Goal: Information Seeking & Learning: Learn about a topic

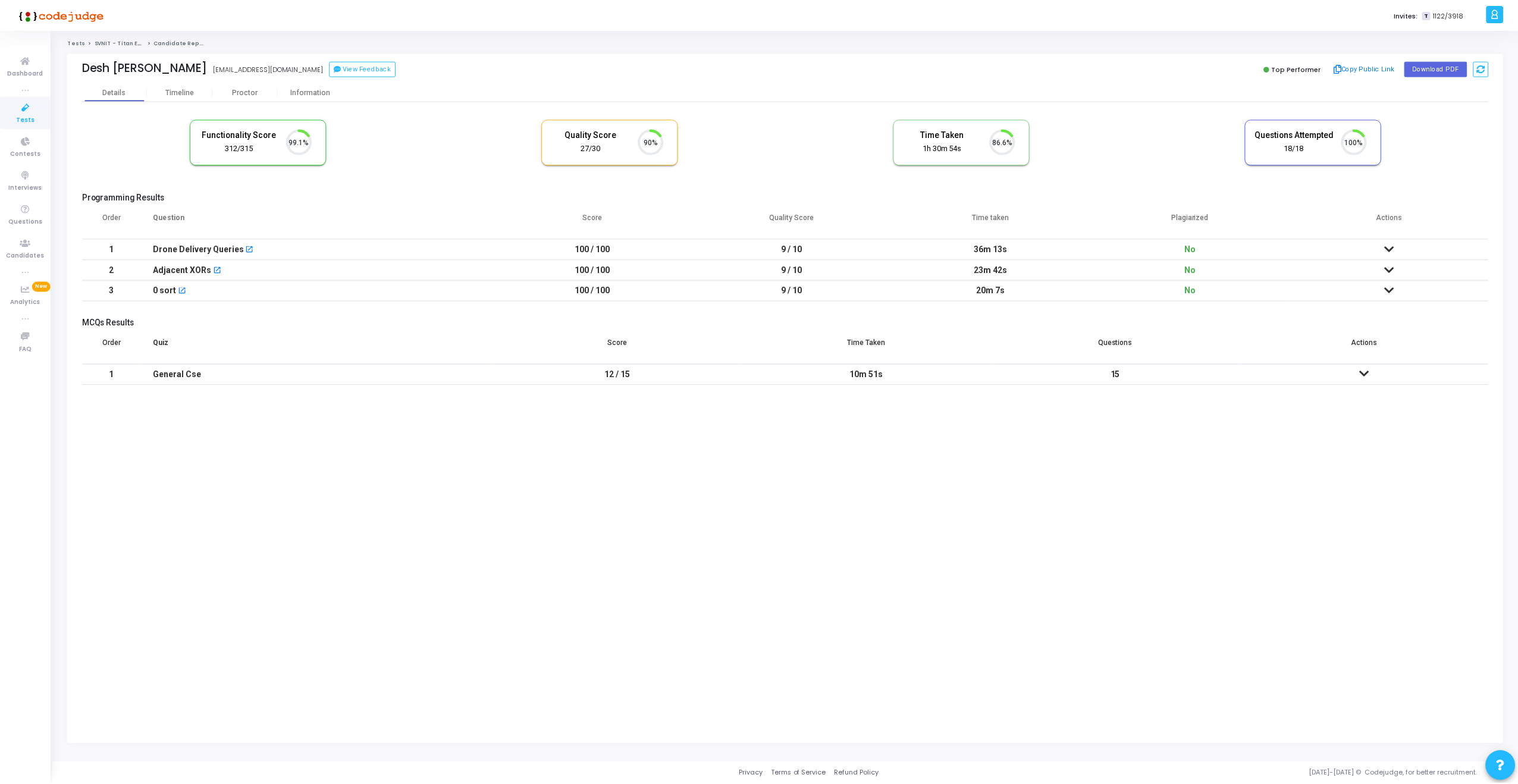
scroll to position [25, 30]
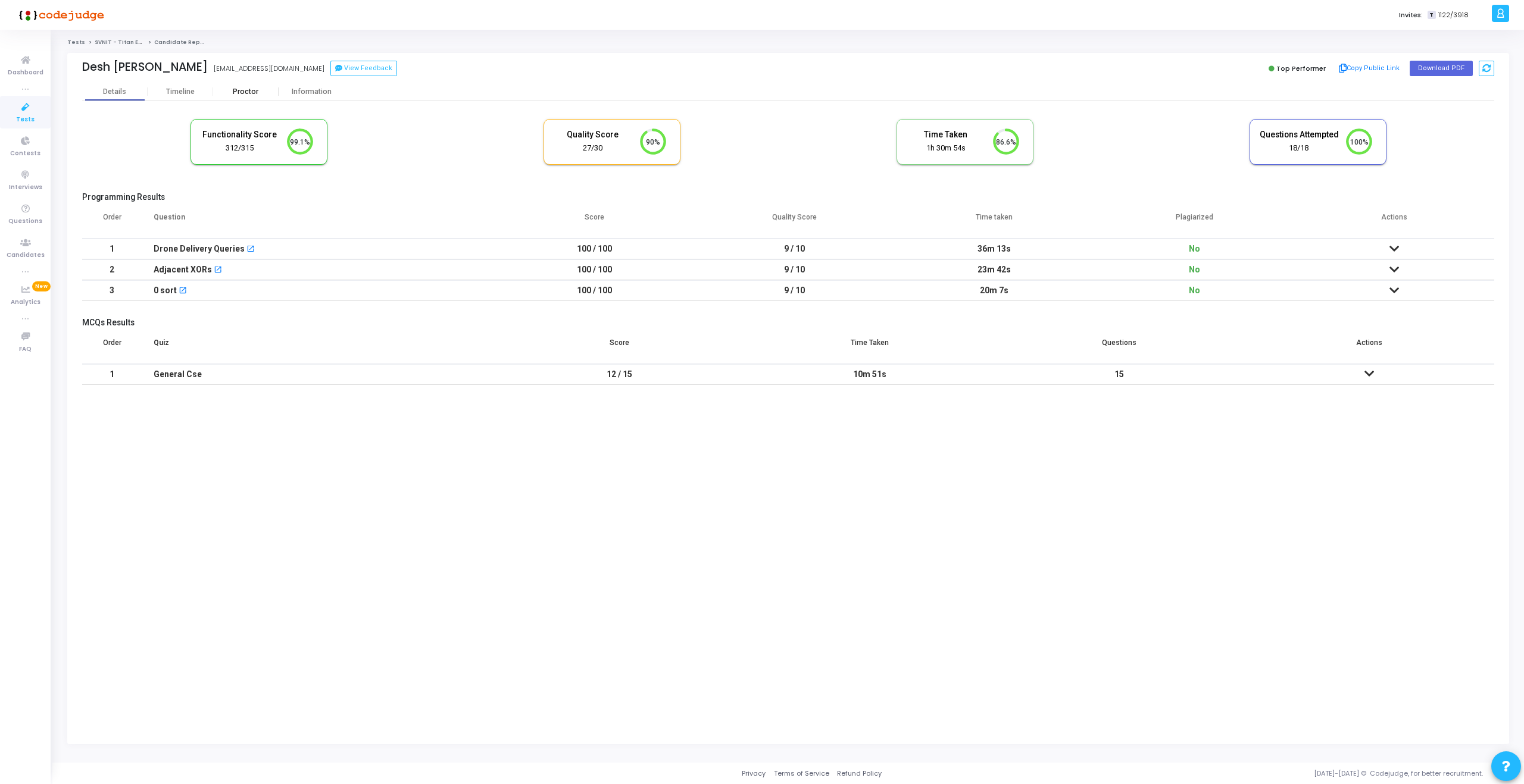
click at [247, 95] on div "Proctor" at bounding box center [245, 91] width 65 height 9
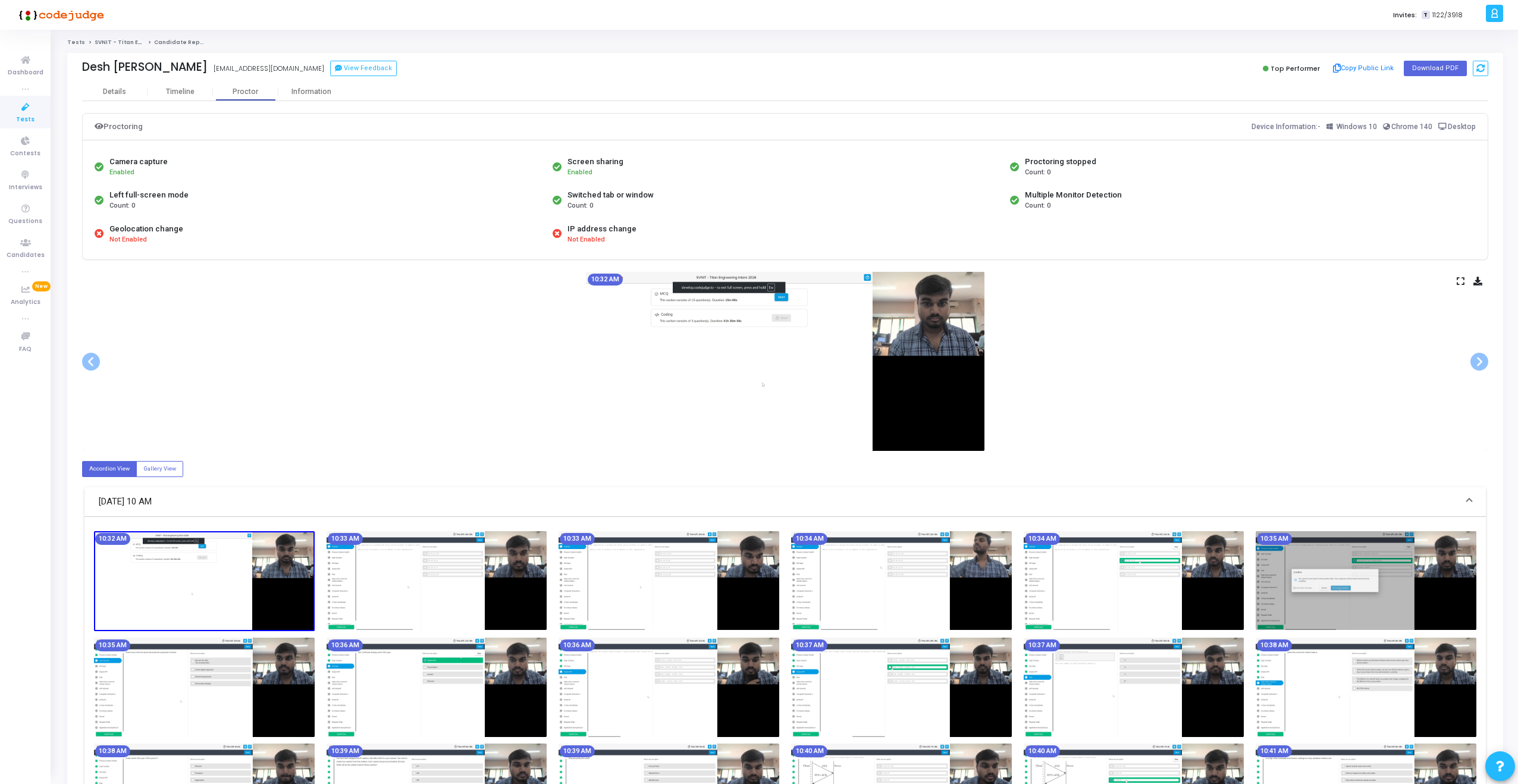
click at [1459, 282] on icon at bounding box center [1461, 281] width 8 height 7
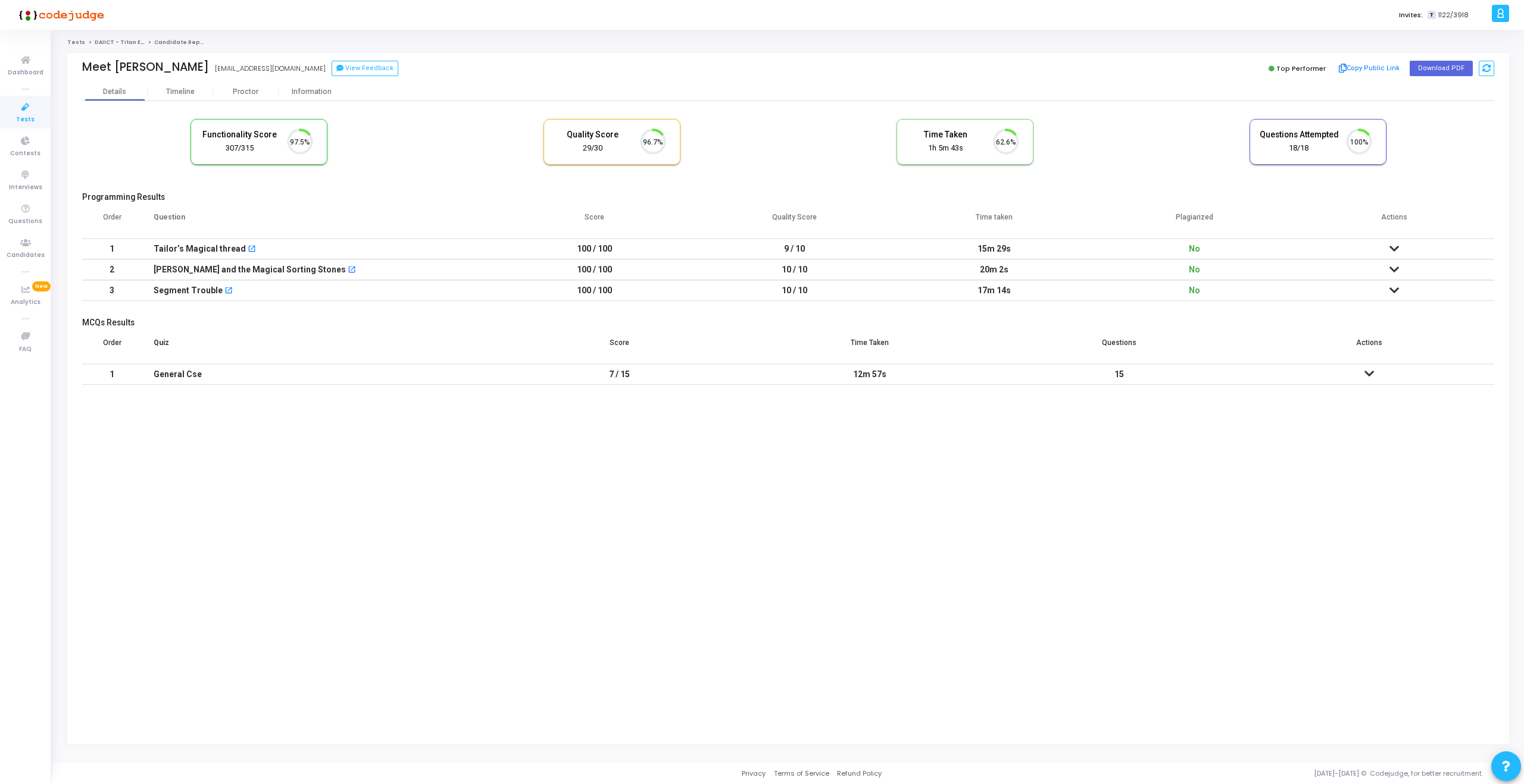
scroll to position [25, 30]
click at [241, 92] on div "Proctor" at bounding box center [245, 91] width 65 height 9
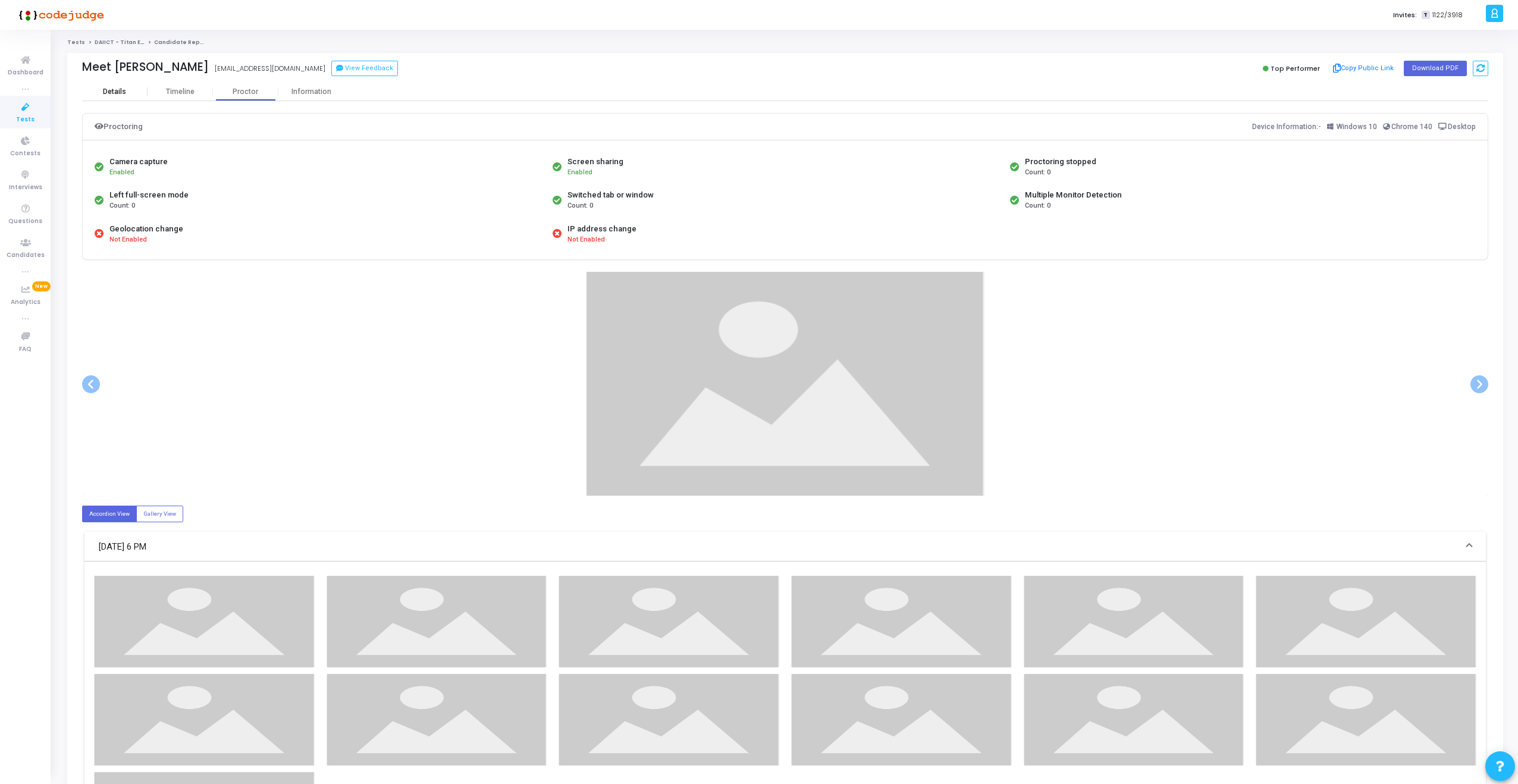
click at [110, 92] on div "Details" at bounding box center [114, 91] width 23 height 9
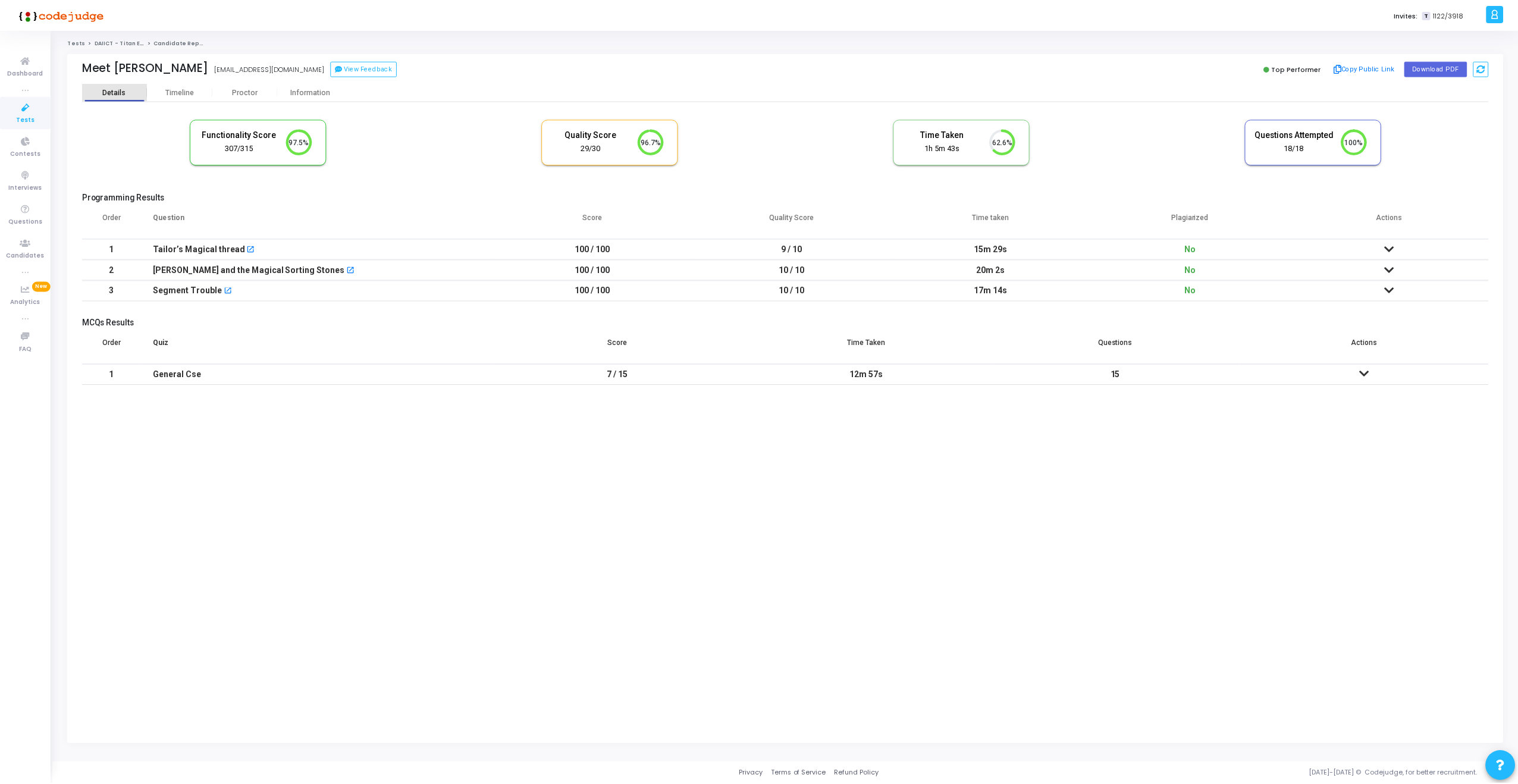
scroll to position [5, 5]
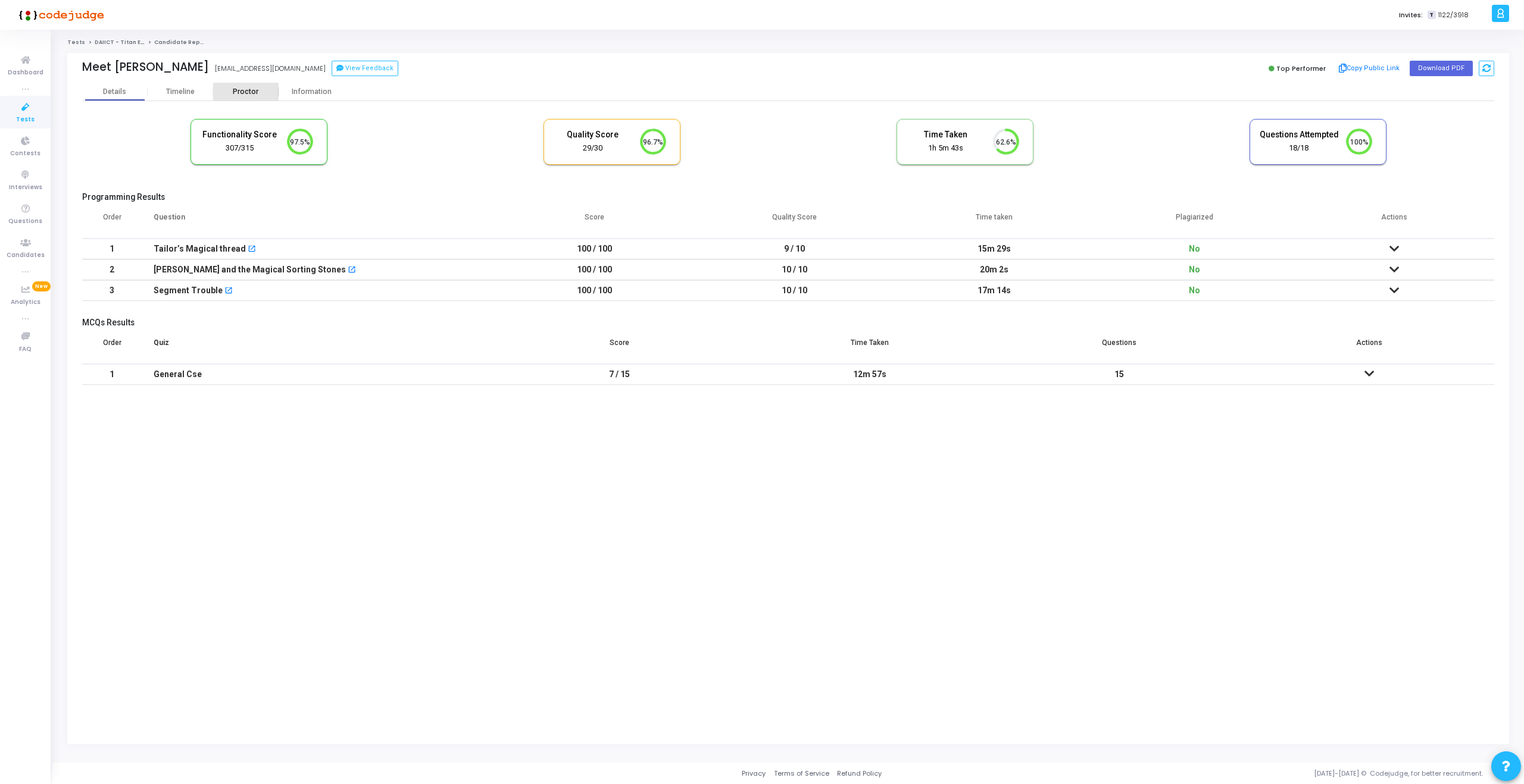
click at [244, 95] on div "Proctor" at bounding box center [245, 91] width 65 height 9
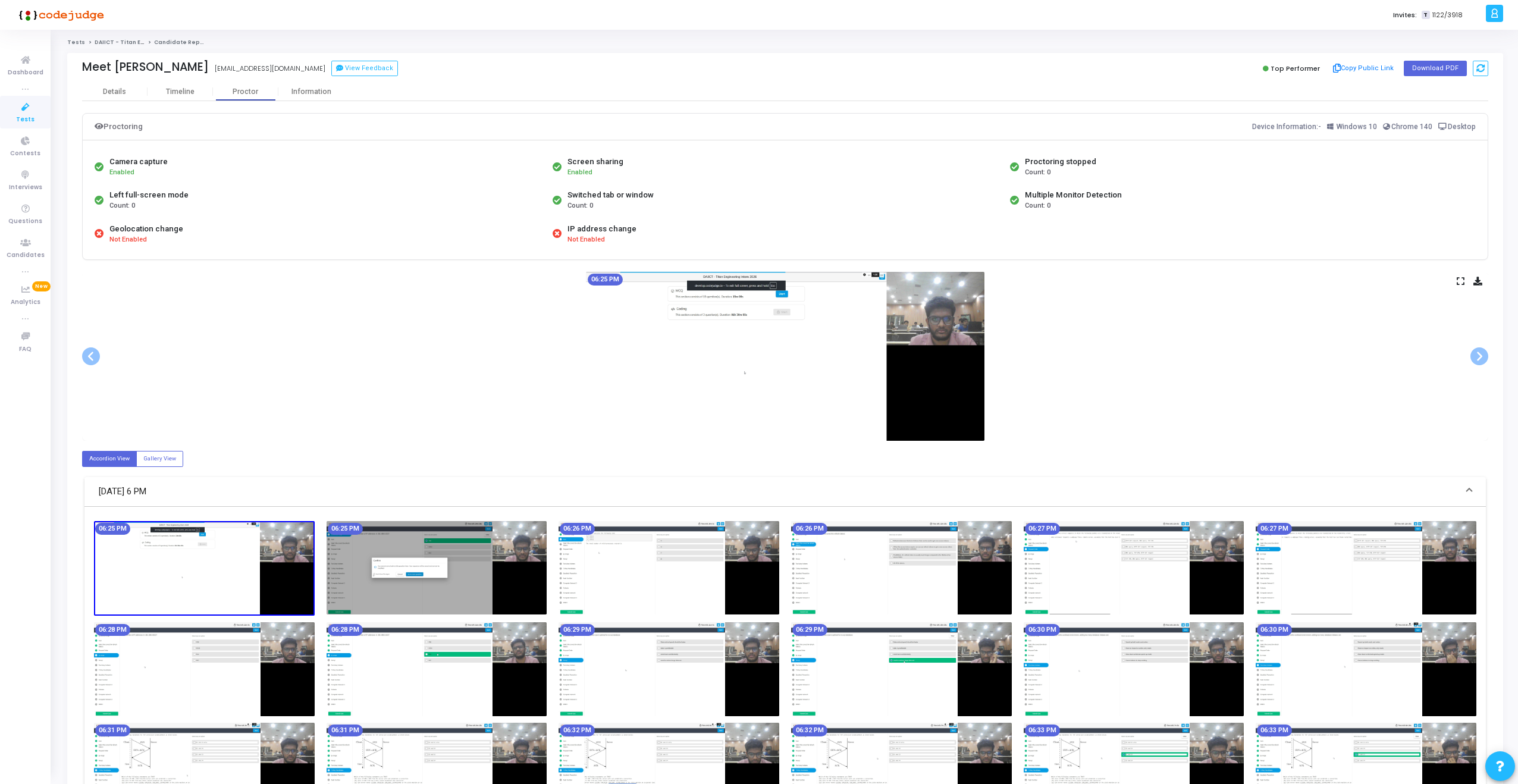
click at [1458, 282] on icon at bounding box center [1461, 281] width 8 height 7
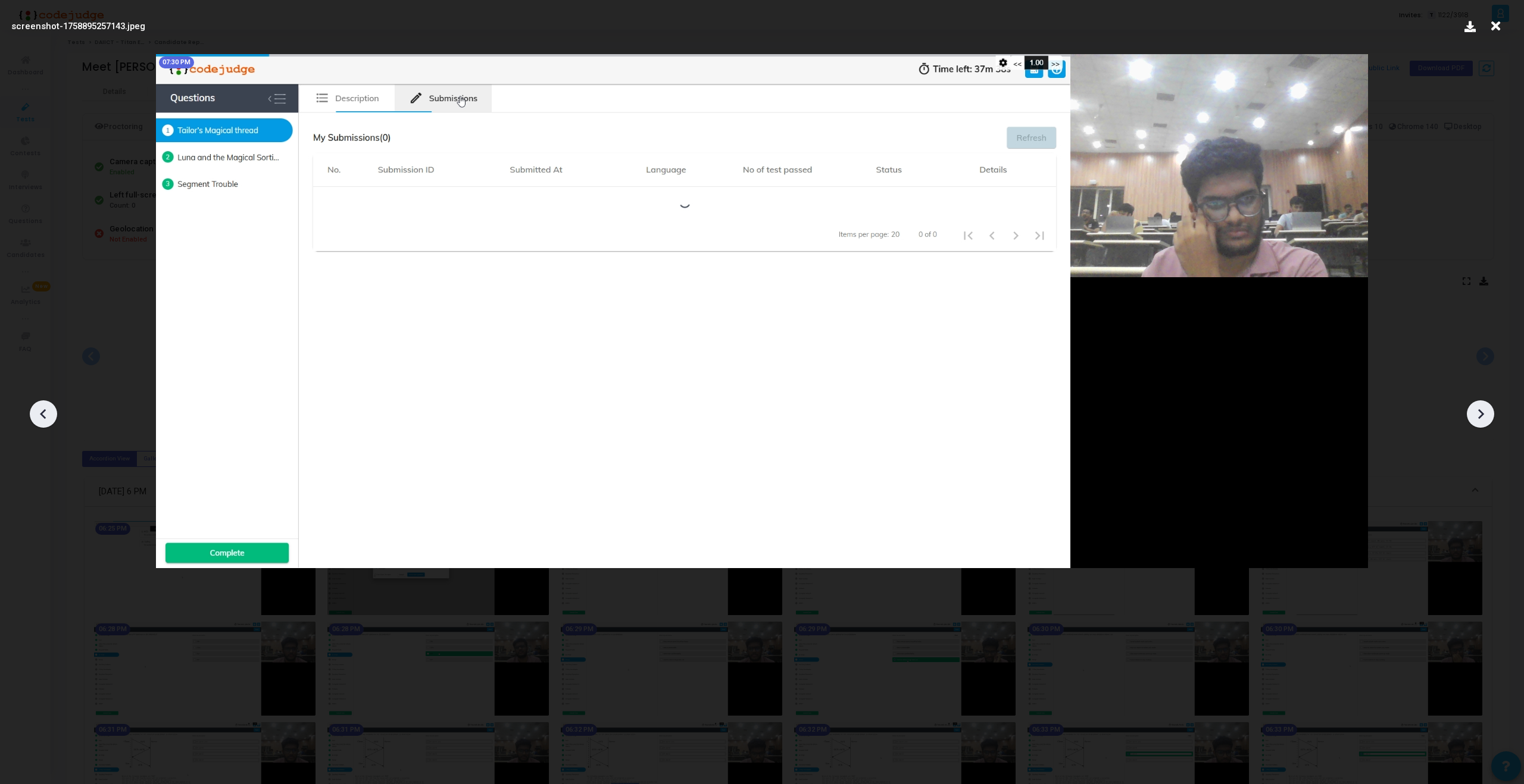
click at [1485, 402] on div at bounding box center [1480, 414] width 27 height 27
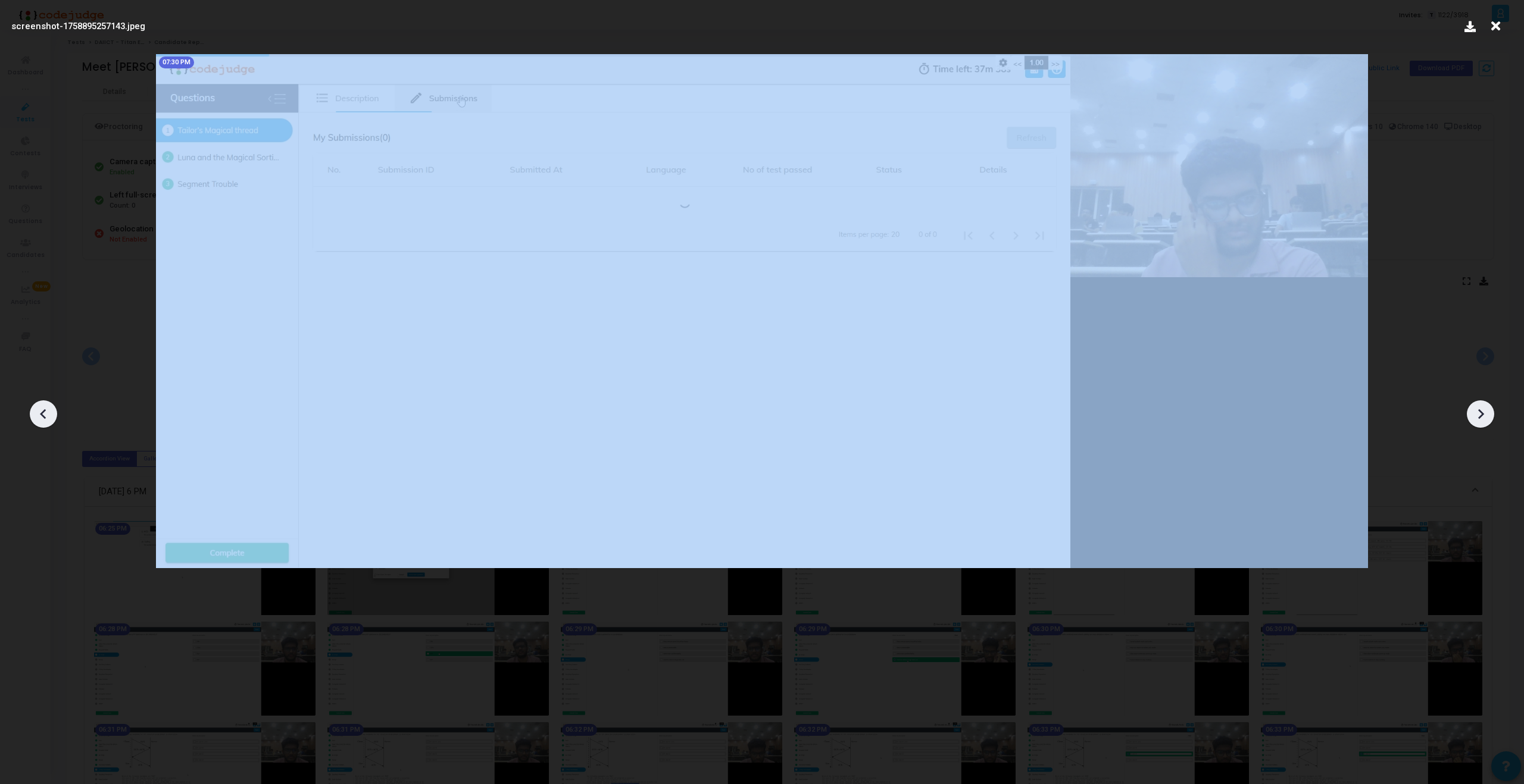
click at [1485, 402] on div at bounding box center [1480, 414] width 27 height 27
click at [1478, 418] on icon at bounding box center [1480, 414] width 18 height 18
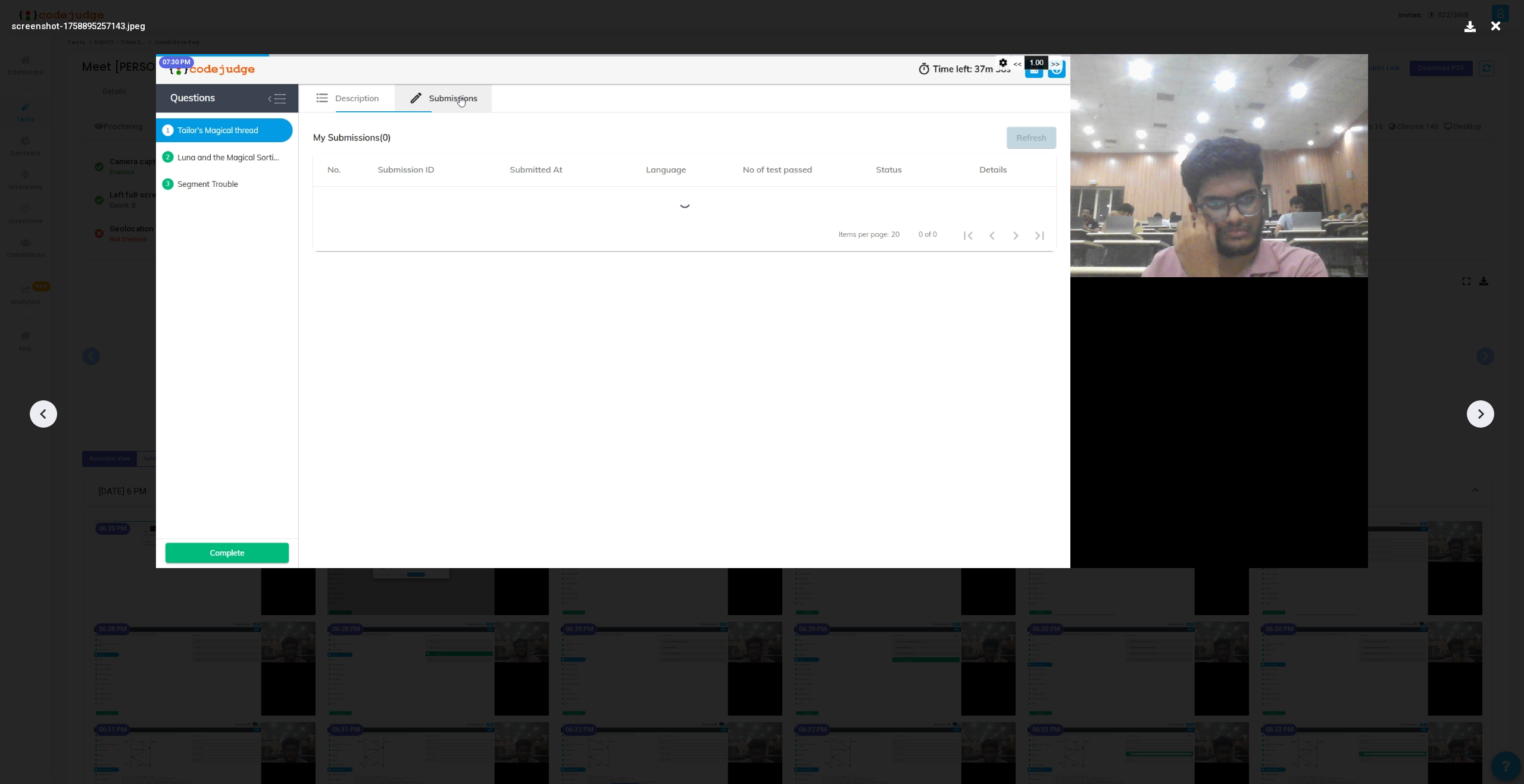
click at [1478, 418] on icon at bounding box center [1480, 414] width 18 height 18
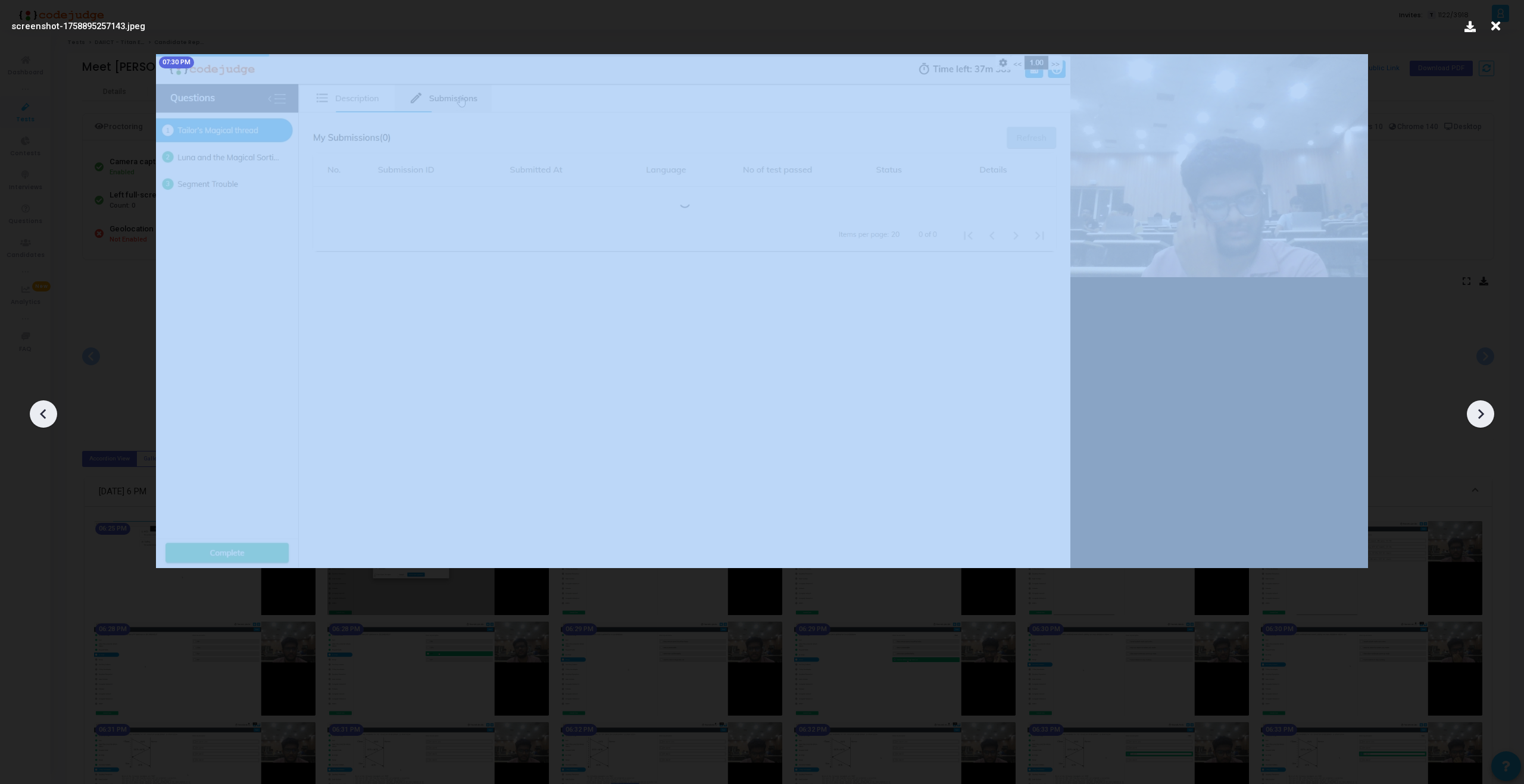
click at [1478, 418] on icon at bounding box center [1480, 414] width 18 height 18
click at [1482, 414] on icon at bounding box center [1480, 414] width 6 height 10
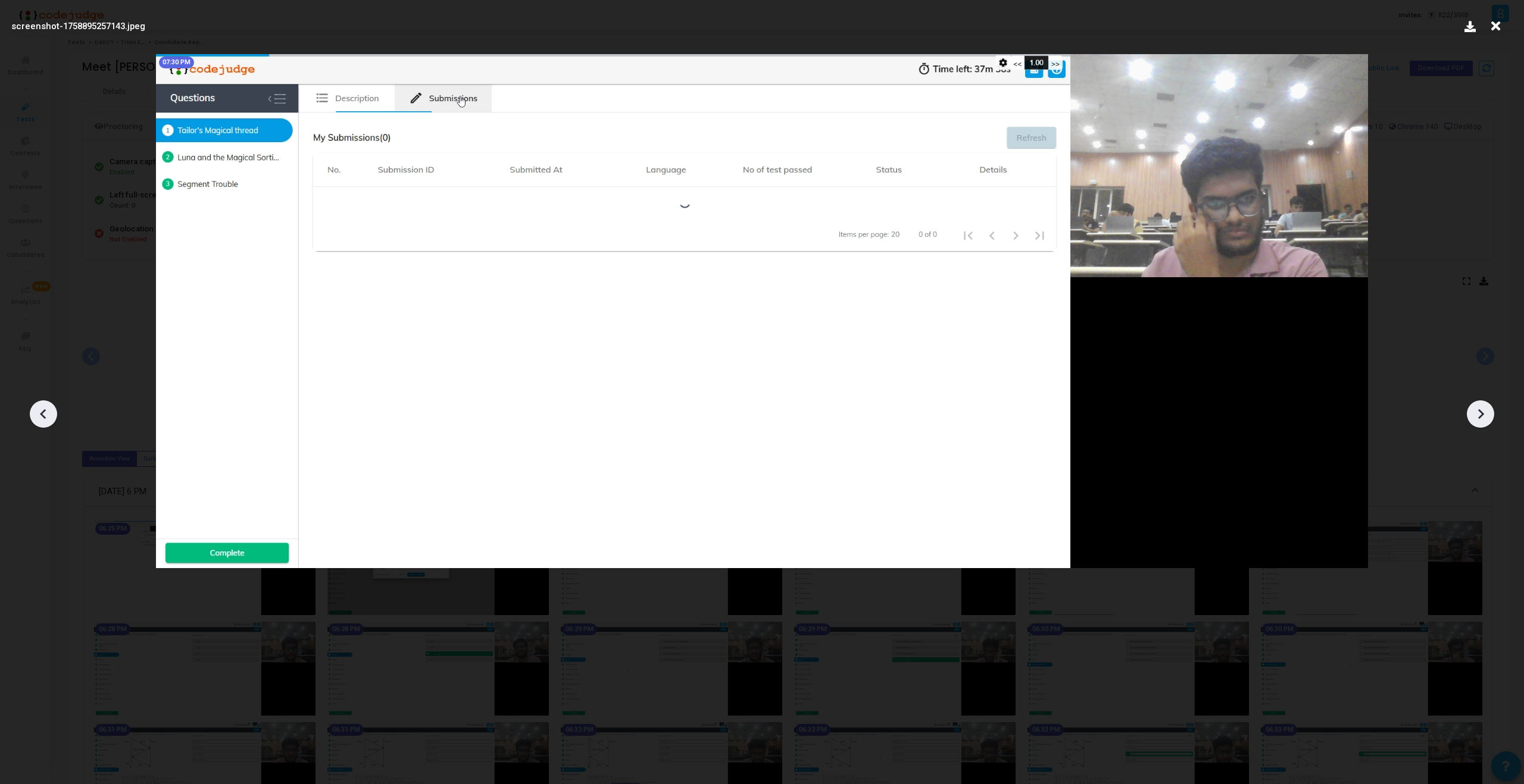
click at [1482, 414] on icon at bounding box center [1480, 414] width 6 height 10
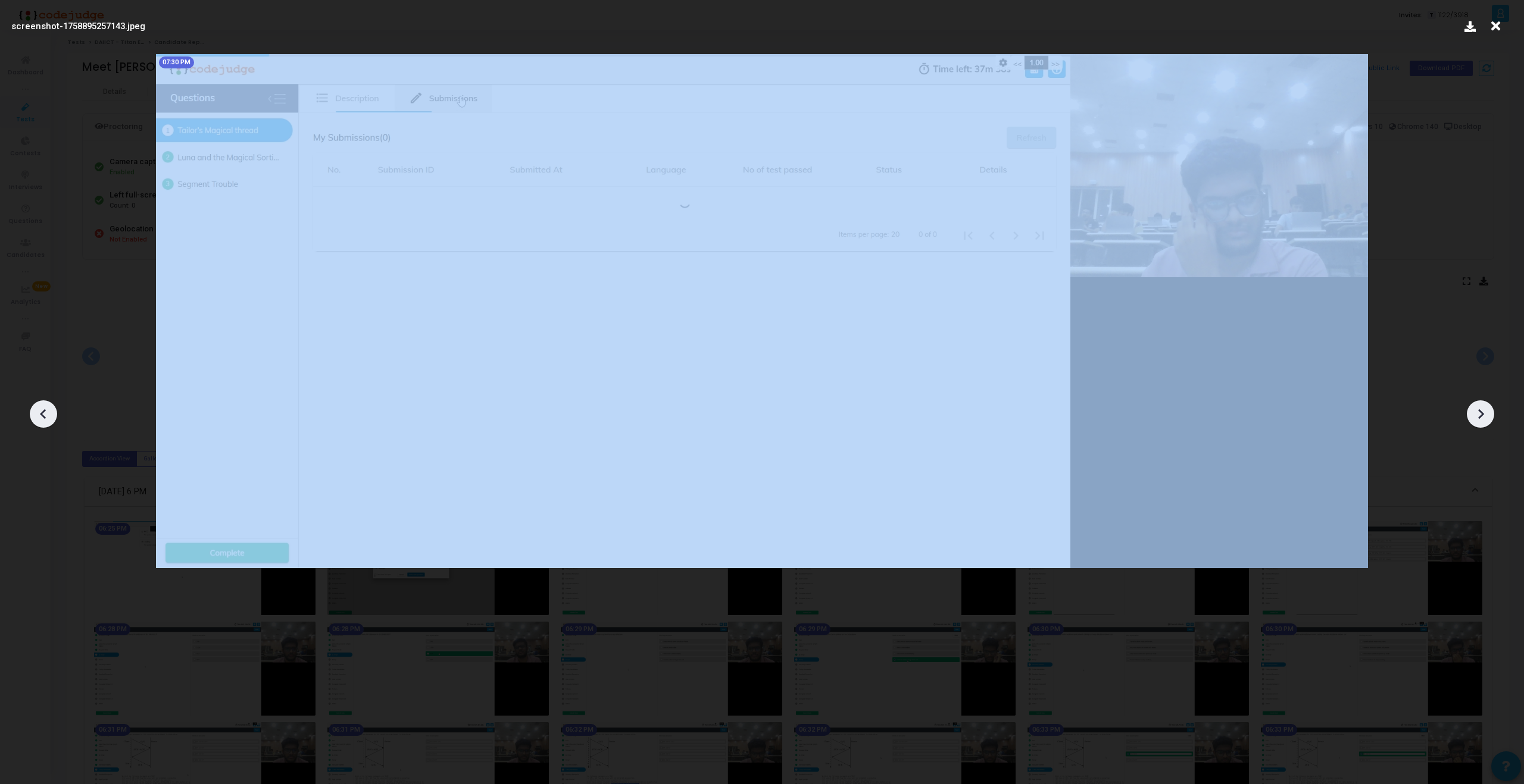
click at [1497, 22] on icon at bounding box center [1496, 26] width 19 height 22
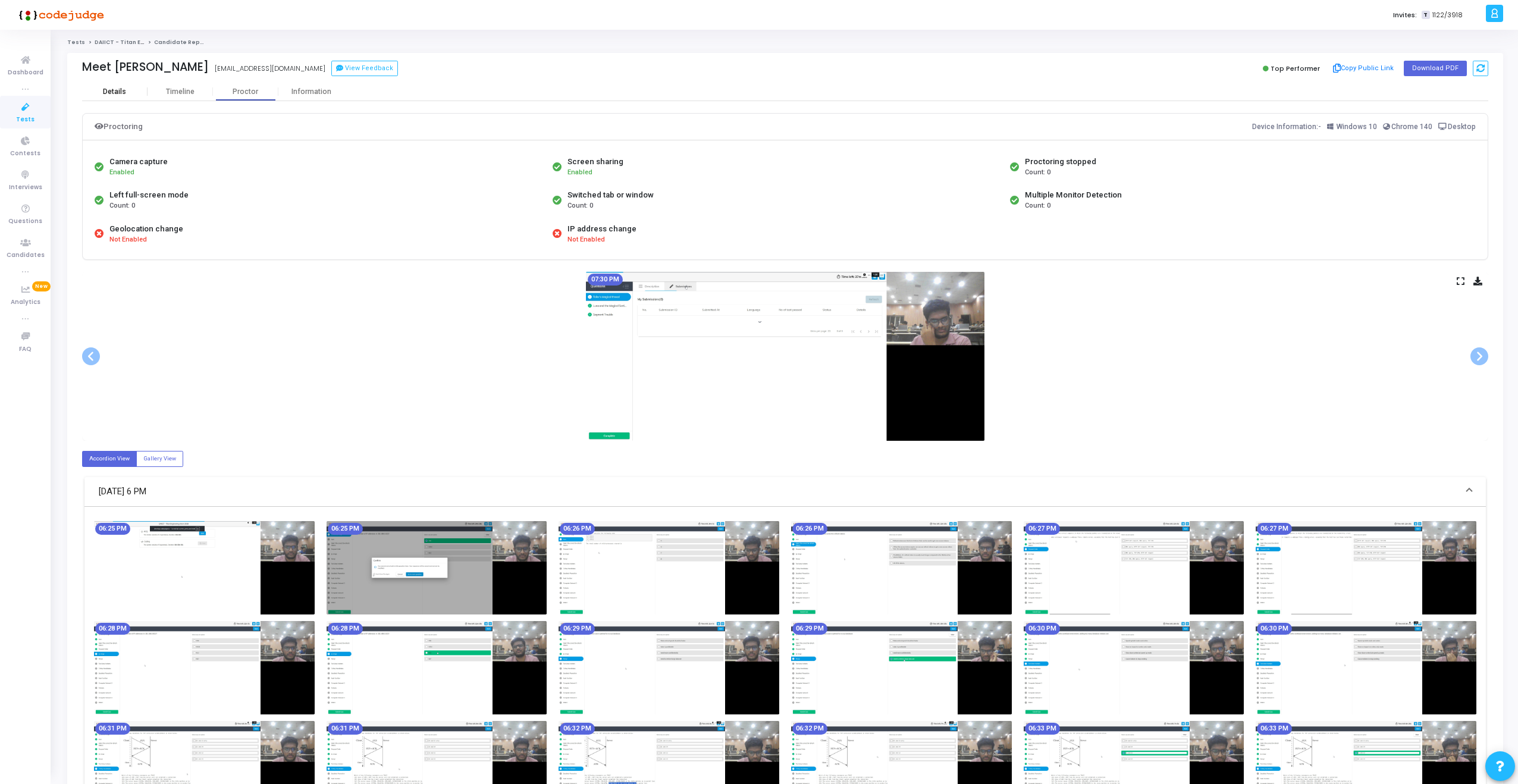
click at [122, 90] on div "Details" at bounding box center [114, 91] width 23 height 9
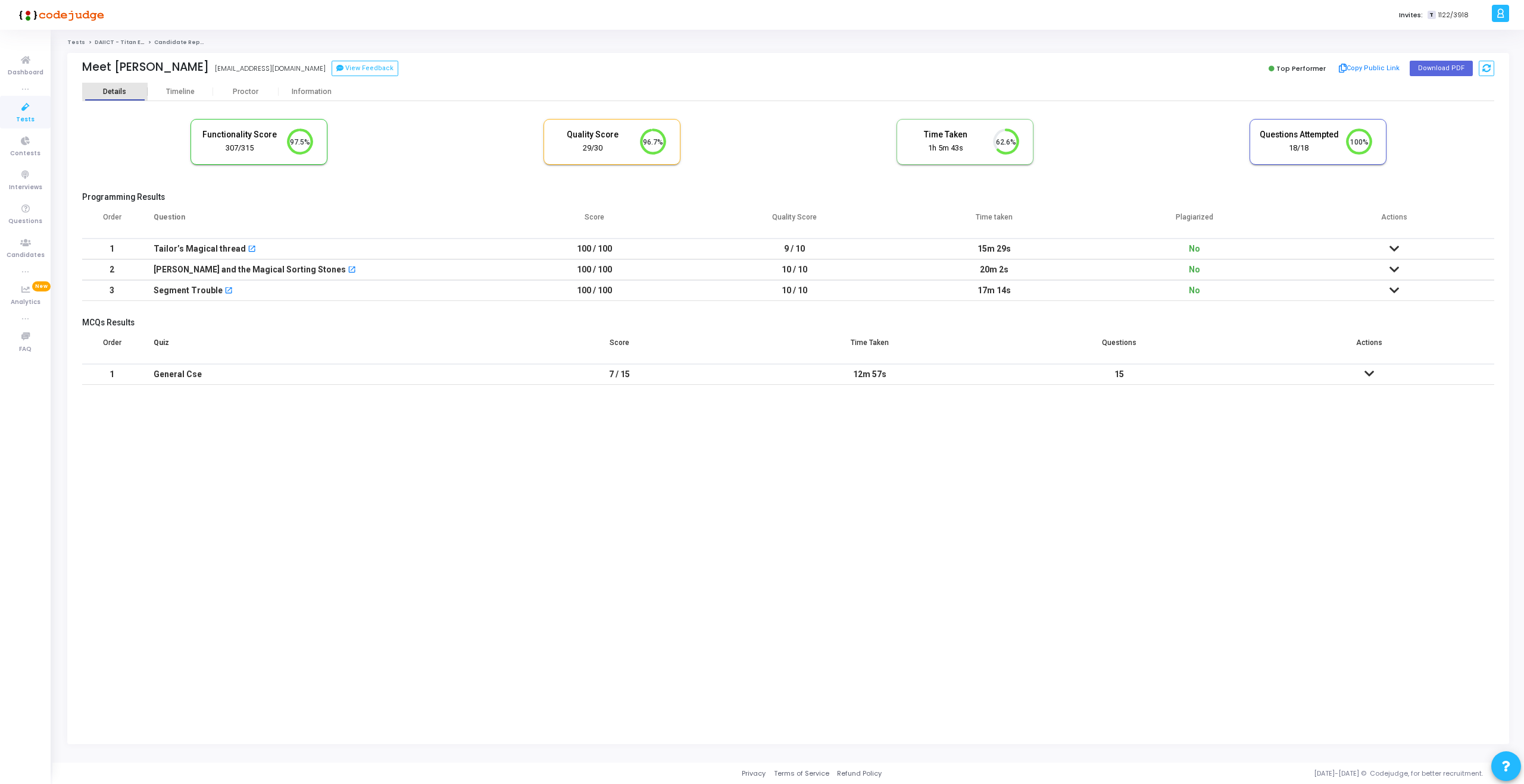
scroll to position [25, 30]
click at [518, 273] on td "100 / 100" at bounding box center [595, 269] width 200 height 20
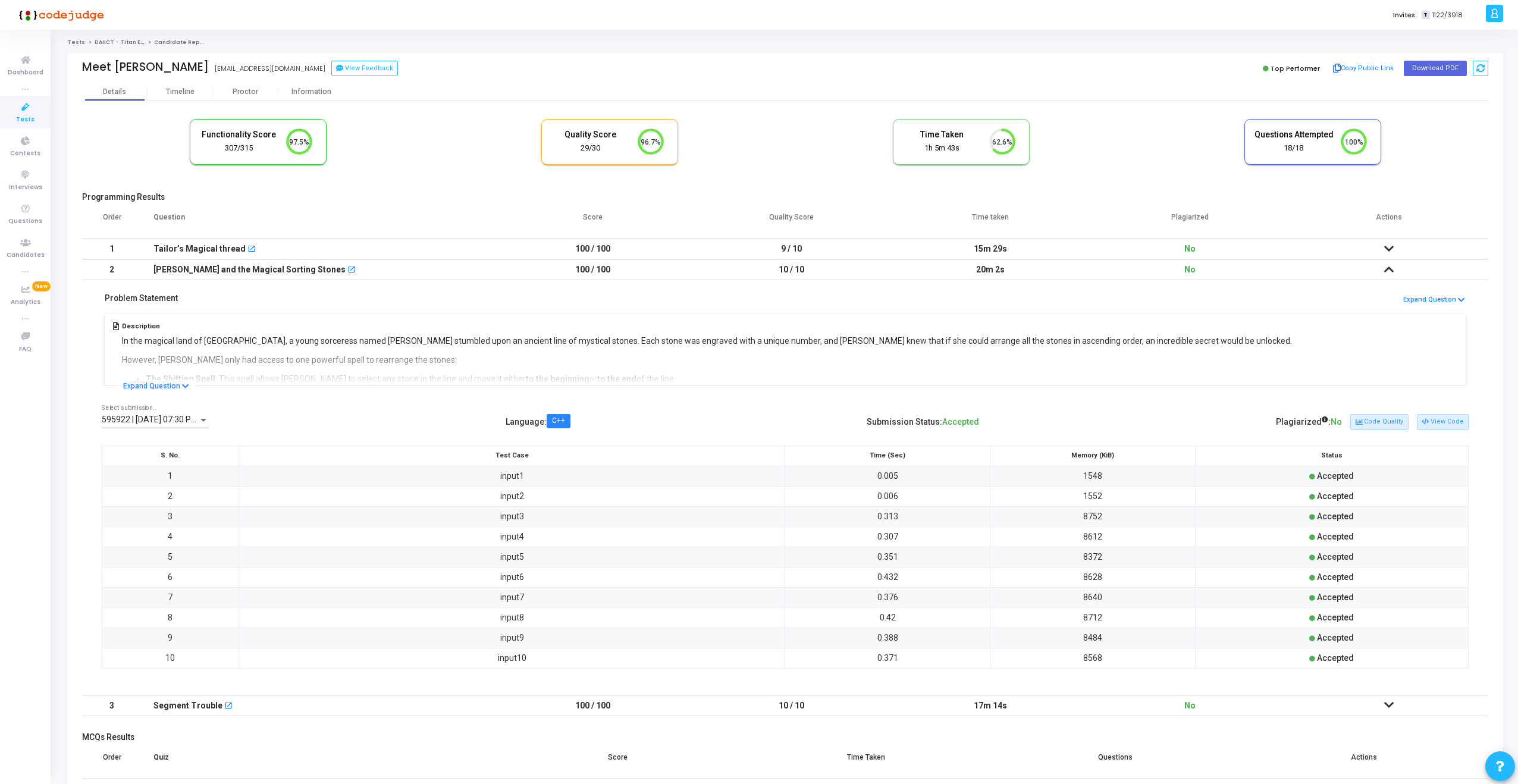
click at [381, 253] on div "Tailor’s Magical thread open_in_new" at bounding box center [317, 249] width 328 height 20
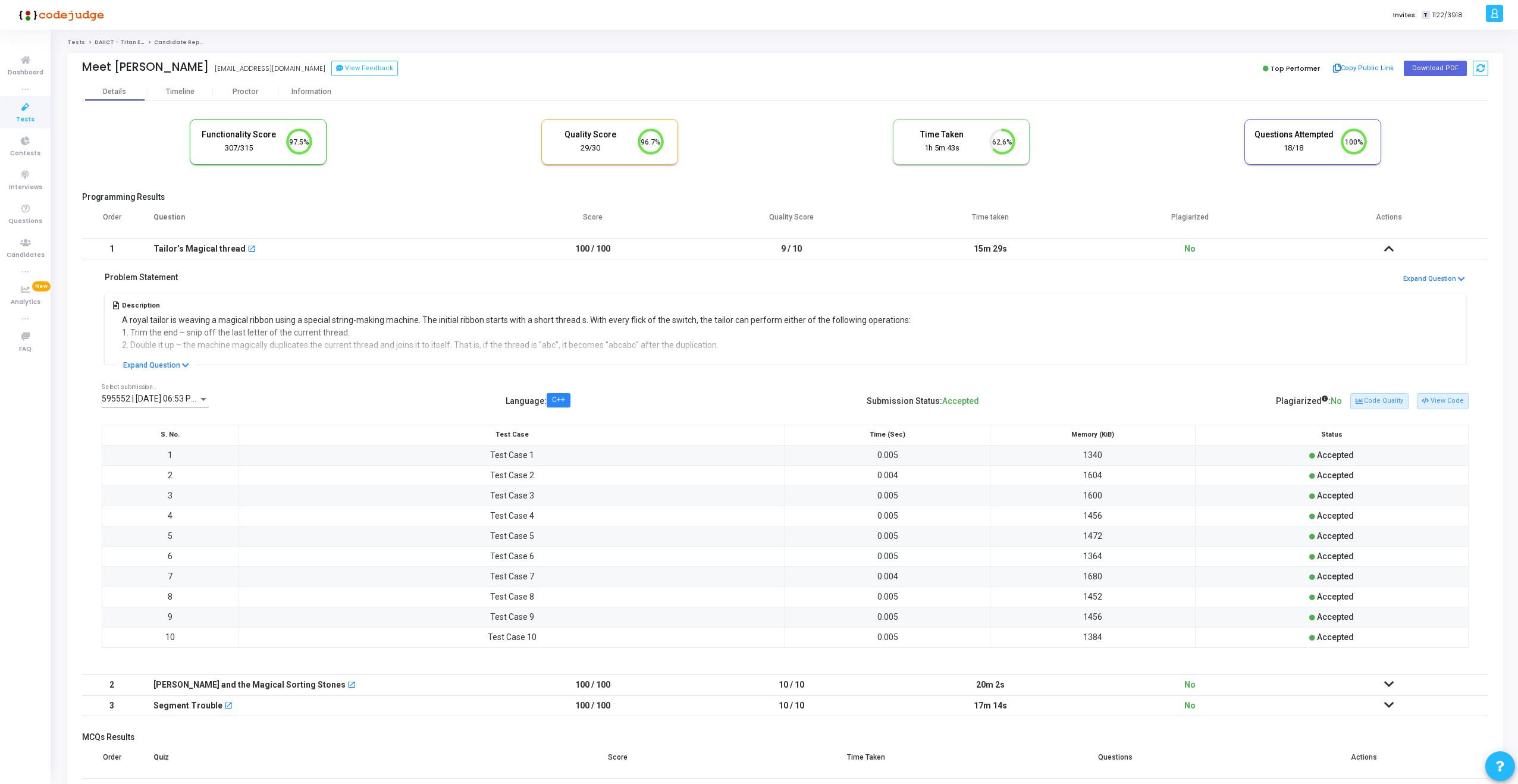
click at [175, 402] on span "595552 | 26 Sep, 2025 06:53 PM IST (Best) P" at bounding box center [173, 399] width 143 height 9
click at [448, 408] on div at bounding box center [759, 392] width 1518 height 784
click at [1431, 403] on button "View Code" at bounding box center [1443, 401] width 52 height 15
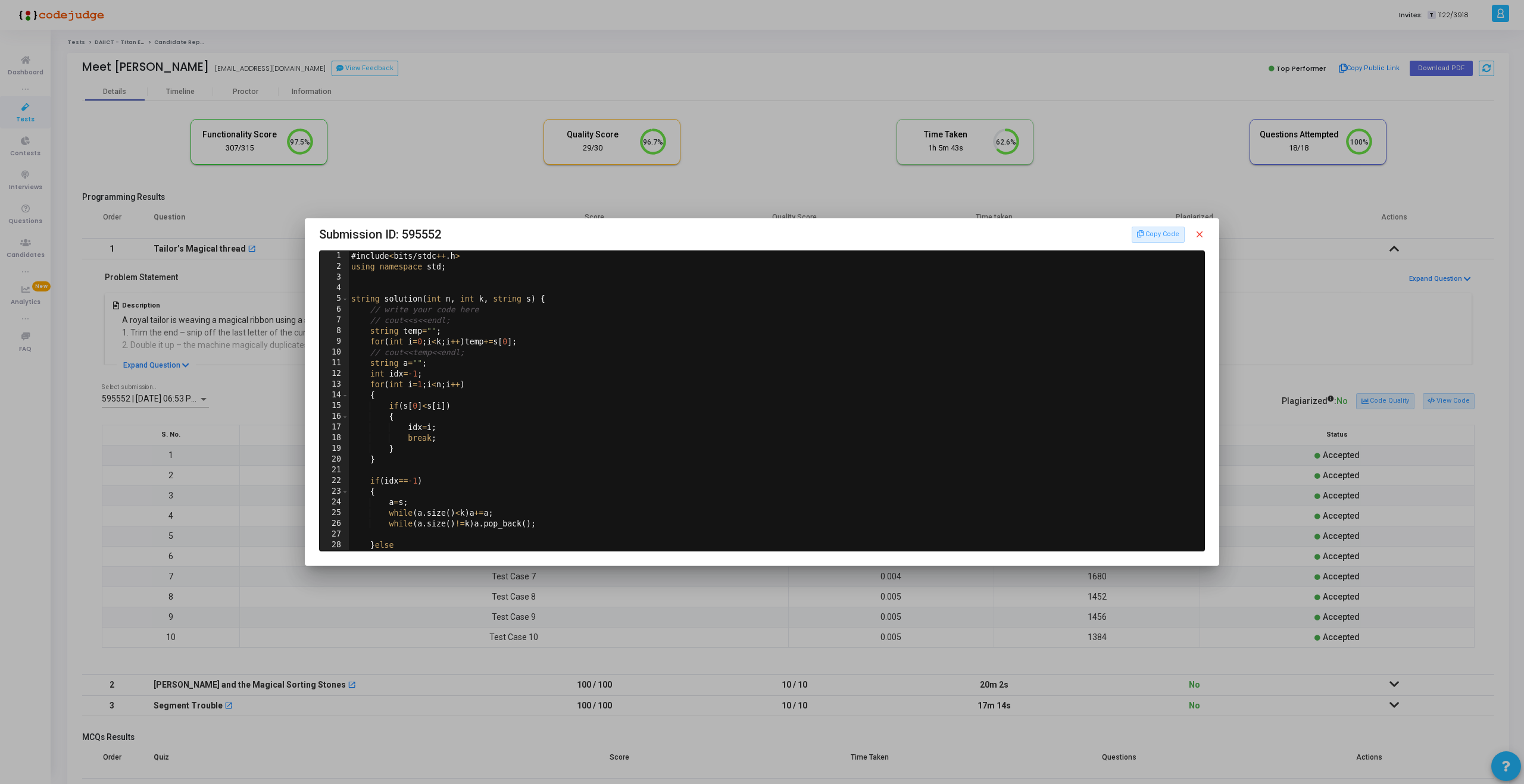
scroll to position [0, 0]
click at [783, 149] on div at bounding box center [762, 392] width 1524 height 784
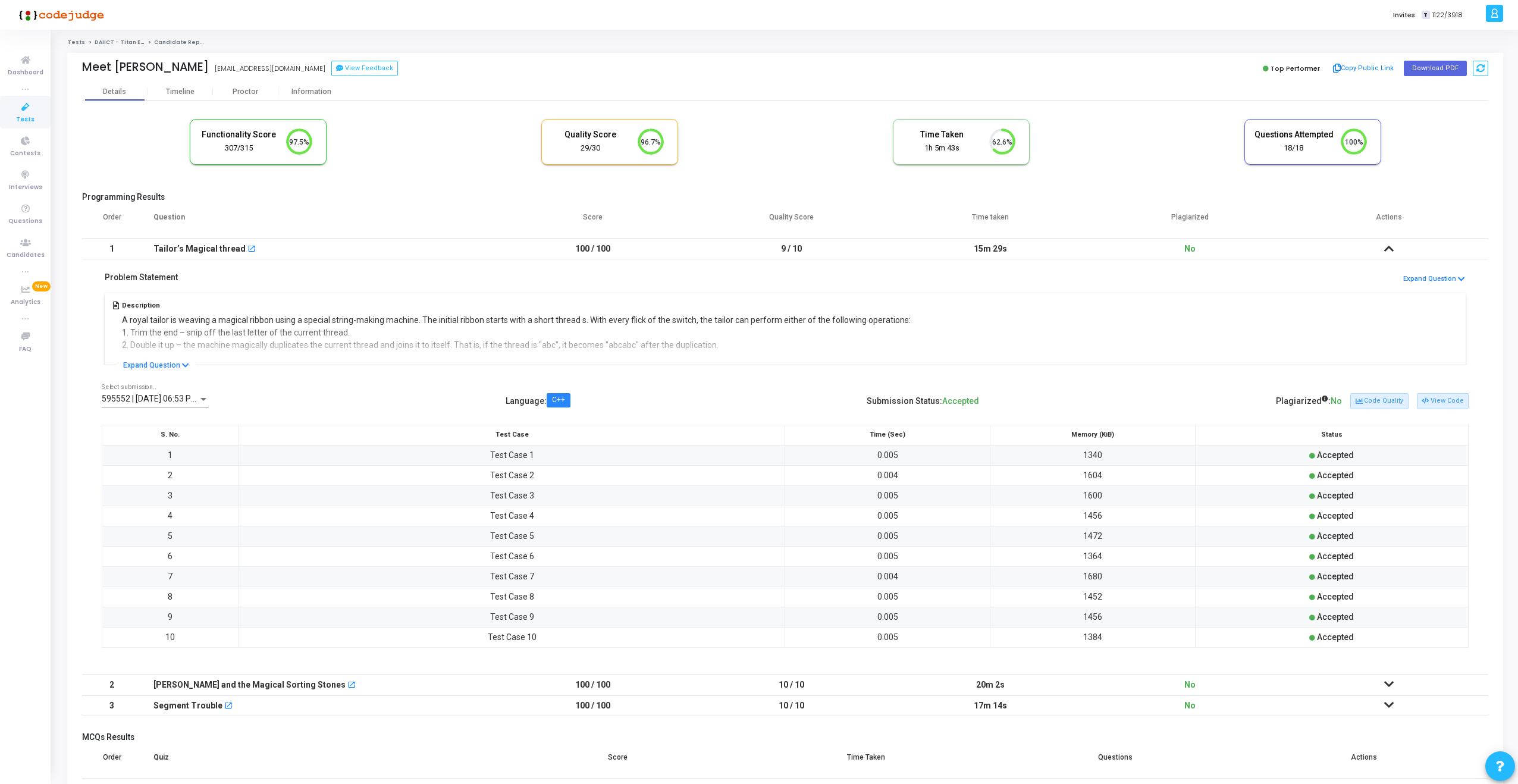
click at [814, 248] on td "9 / 10" at bounding box center [791, 249] width 199 height 20
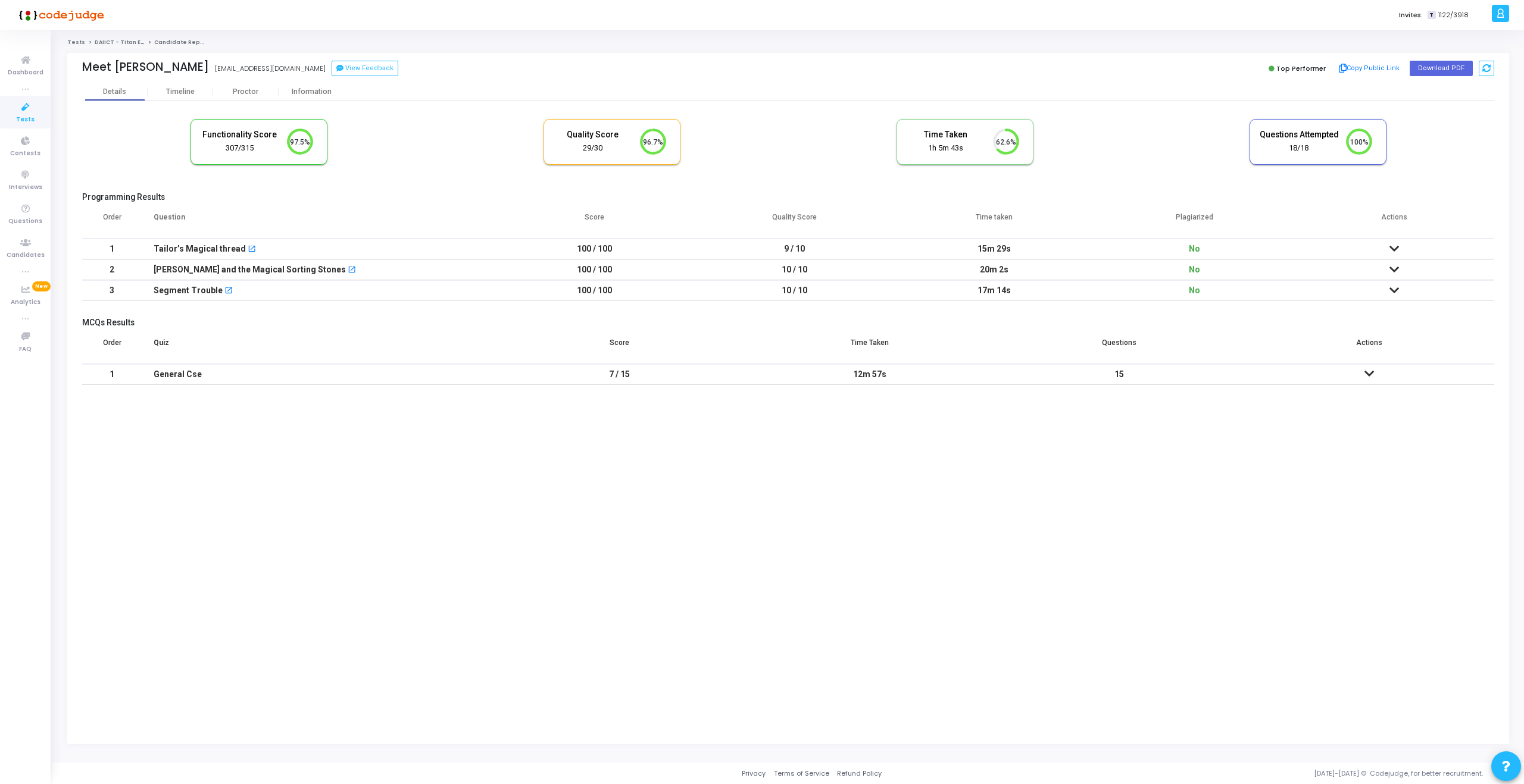
click at [1004, 275] on td "20m 2s" at bounding box center [994, 269] width 200 height 20
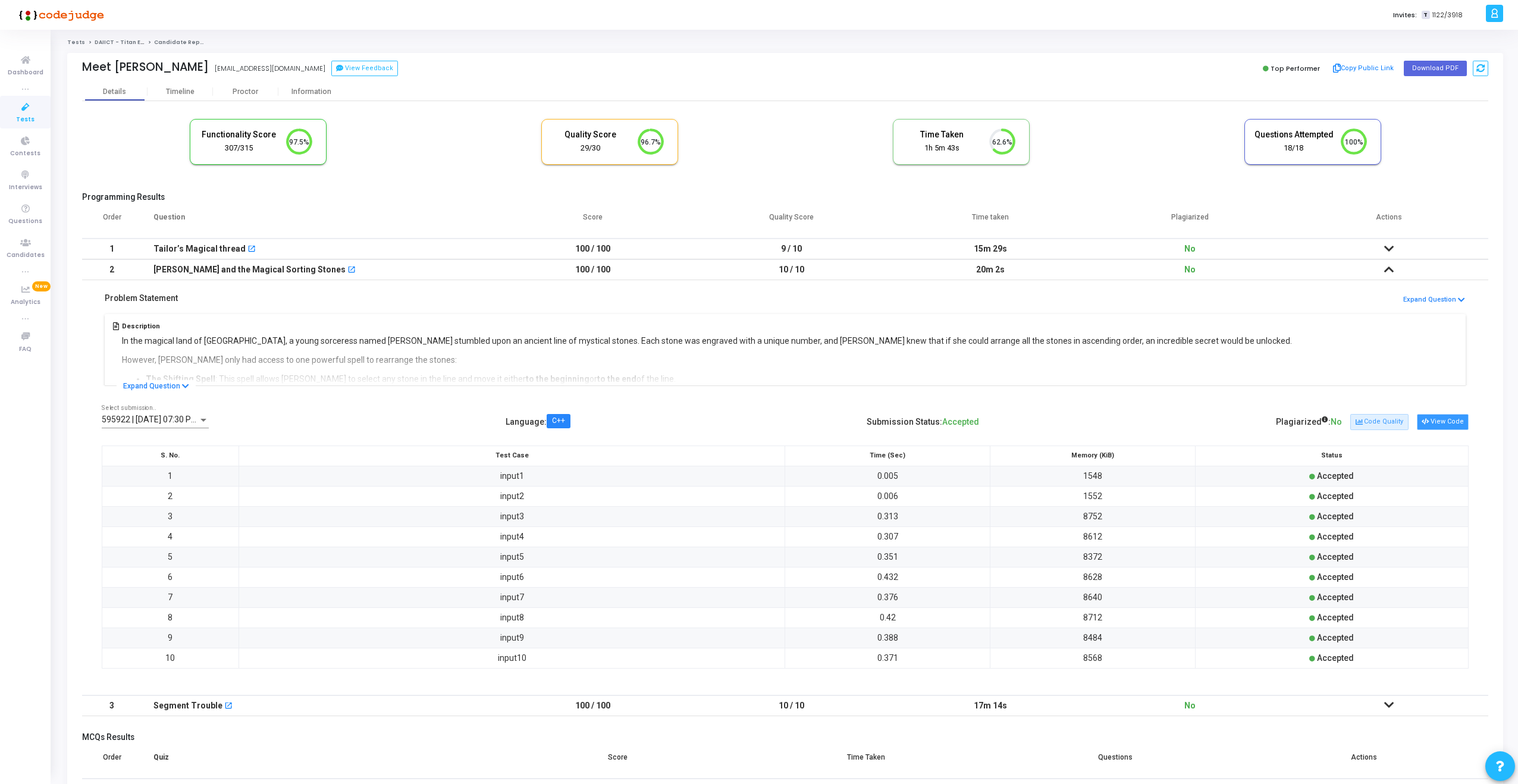
click at [1439, 427] on button "View Code" at bounding box center [1443, 421] width 52 height 15
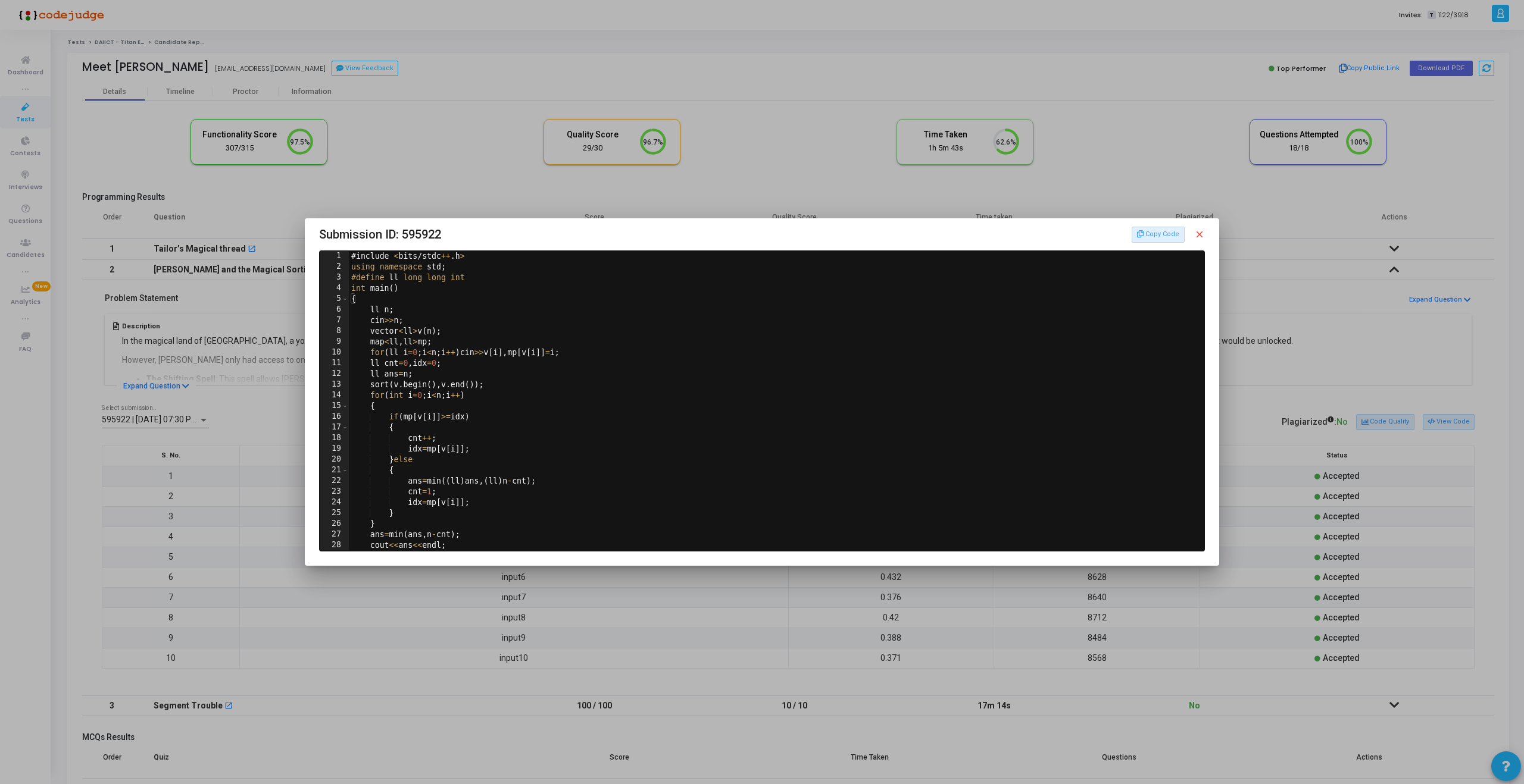
click at [470, 179] on div at bounding box center [762, 392] width 1524 height 784
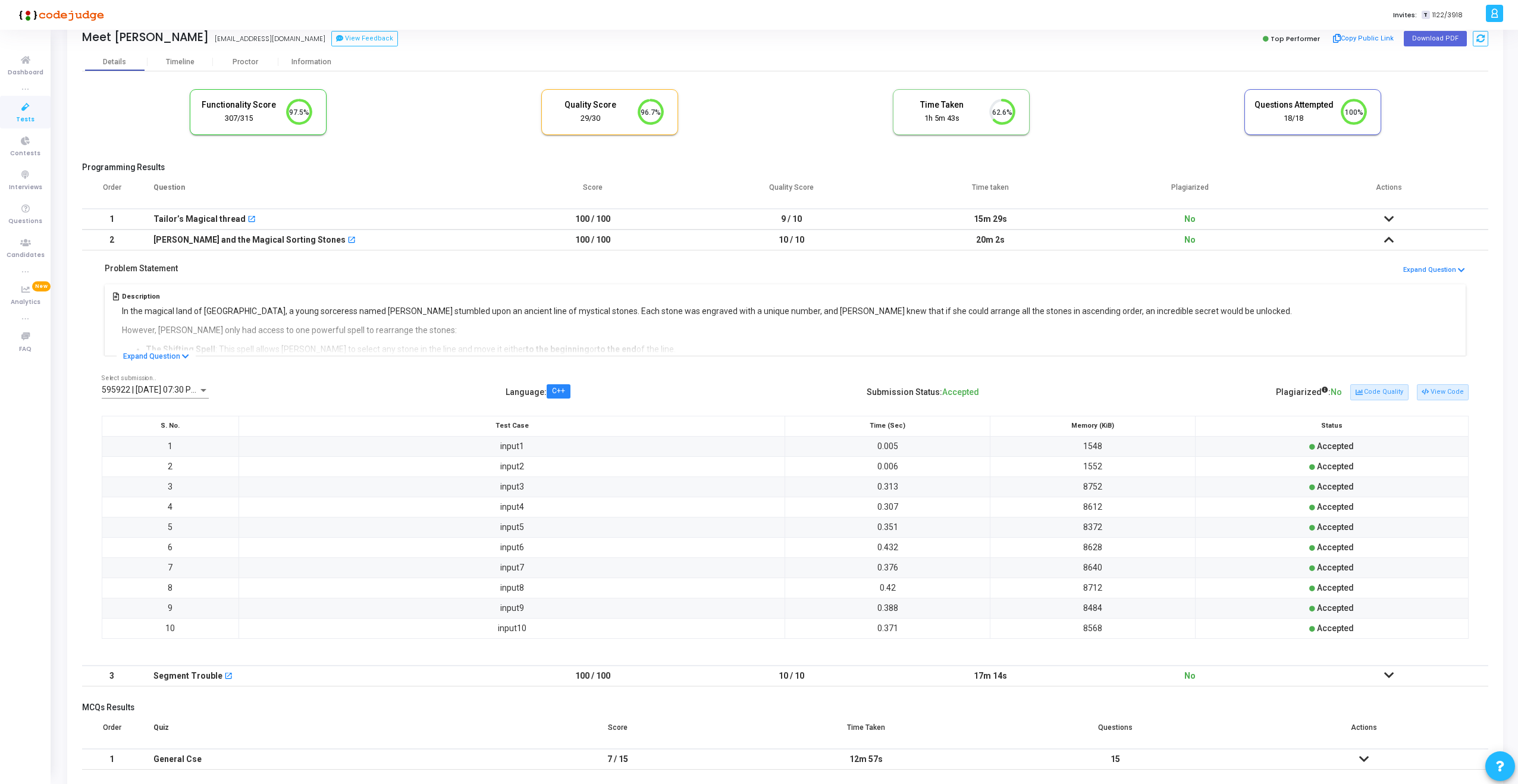
scroll to position [80, 0]
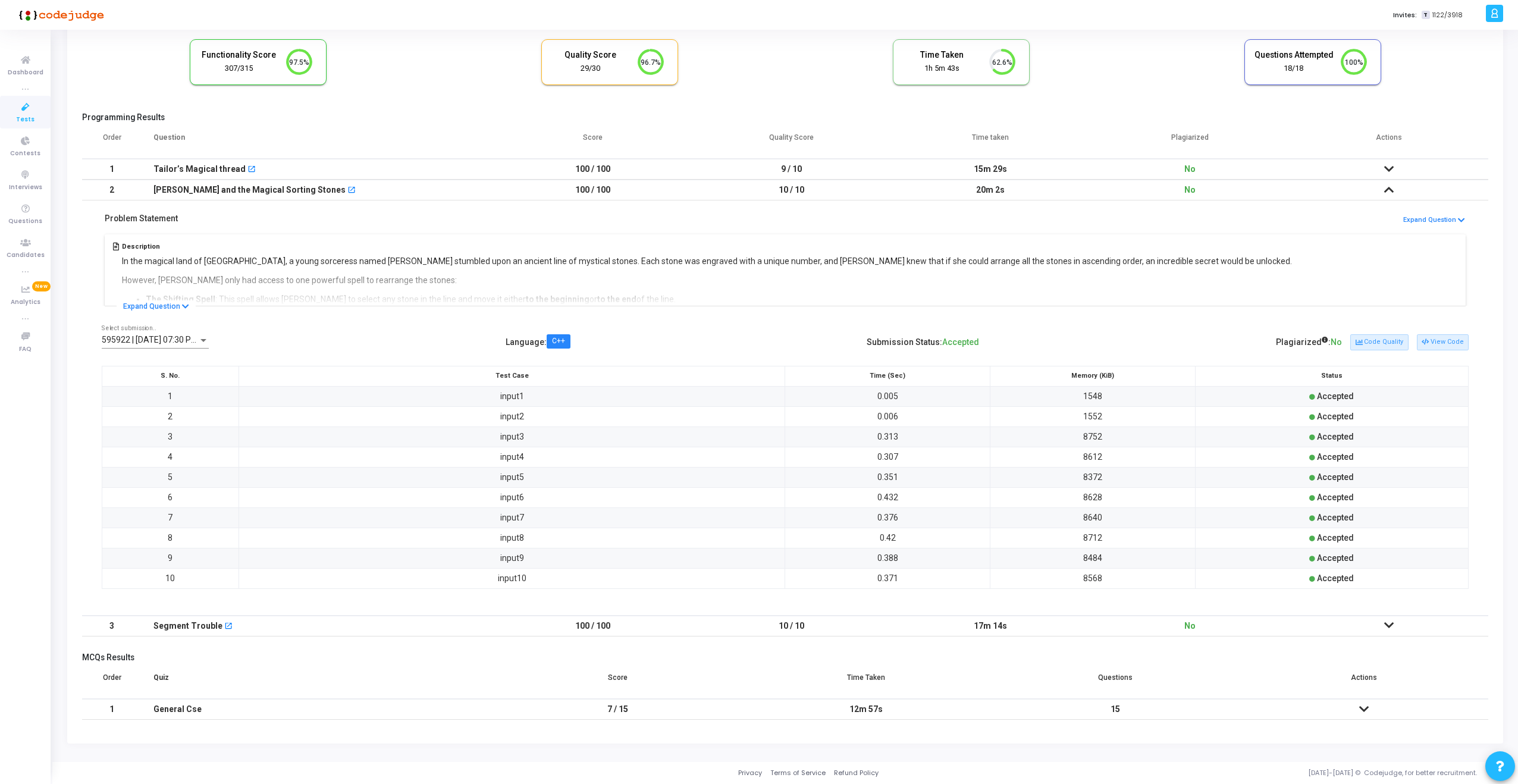
click at [396, 621] on div "Segment Trouble open_in_new" at bounding box center [317, 626] width 328 height 20
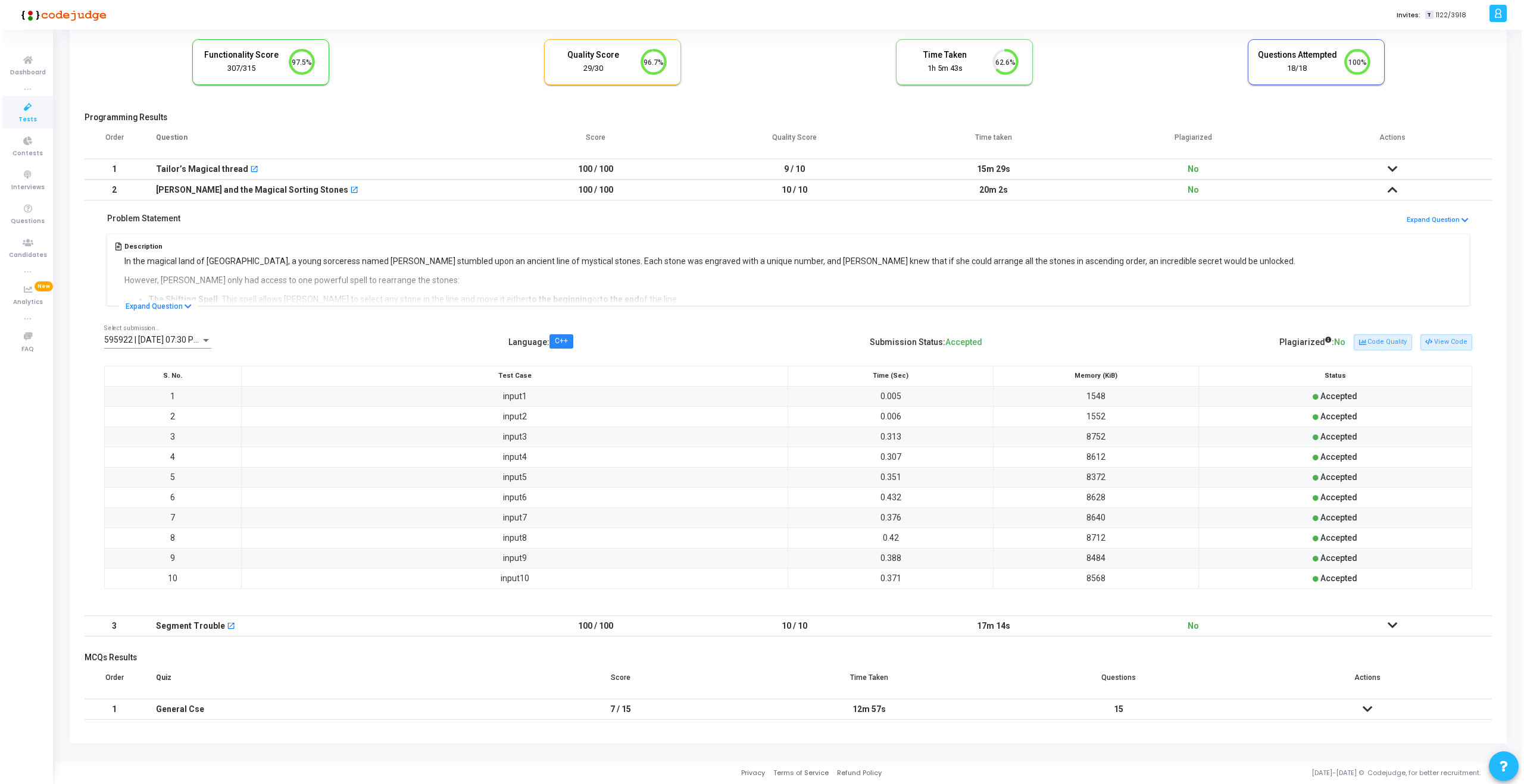
scroll to position [0, 0]
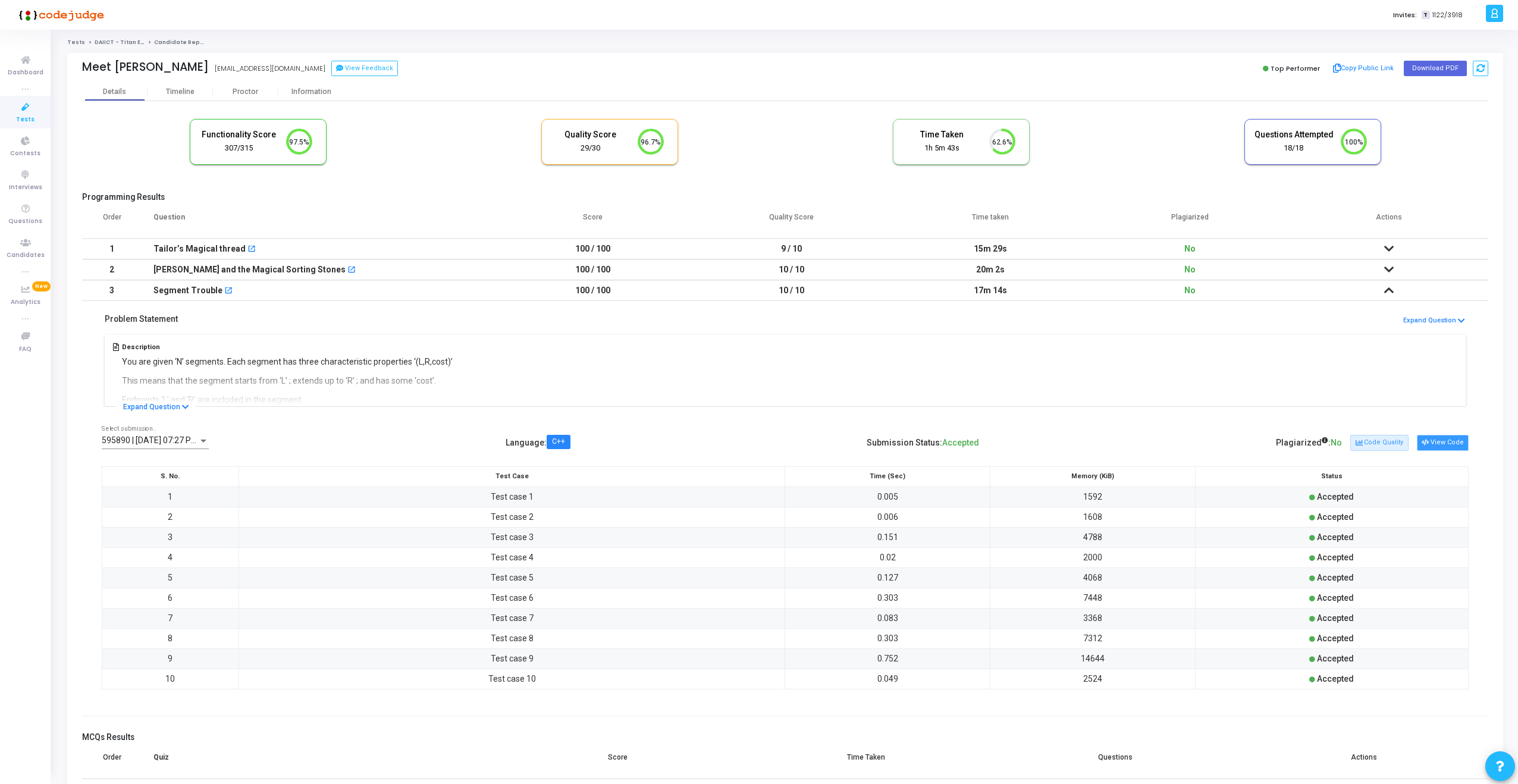
click at [1445, 443] on button "View Code" at bounding box center [1443, 442] width 52 height 15
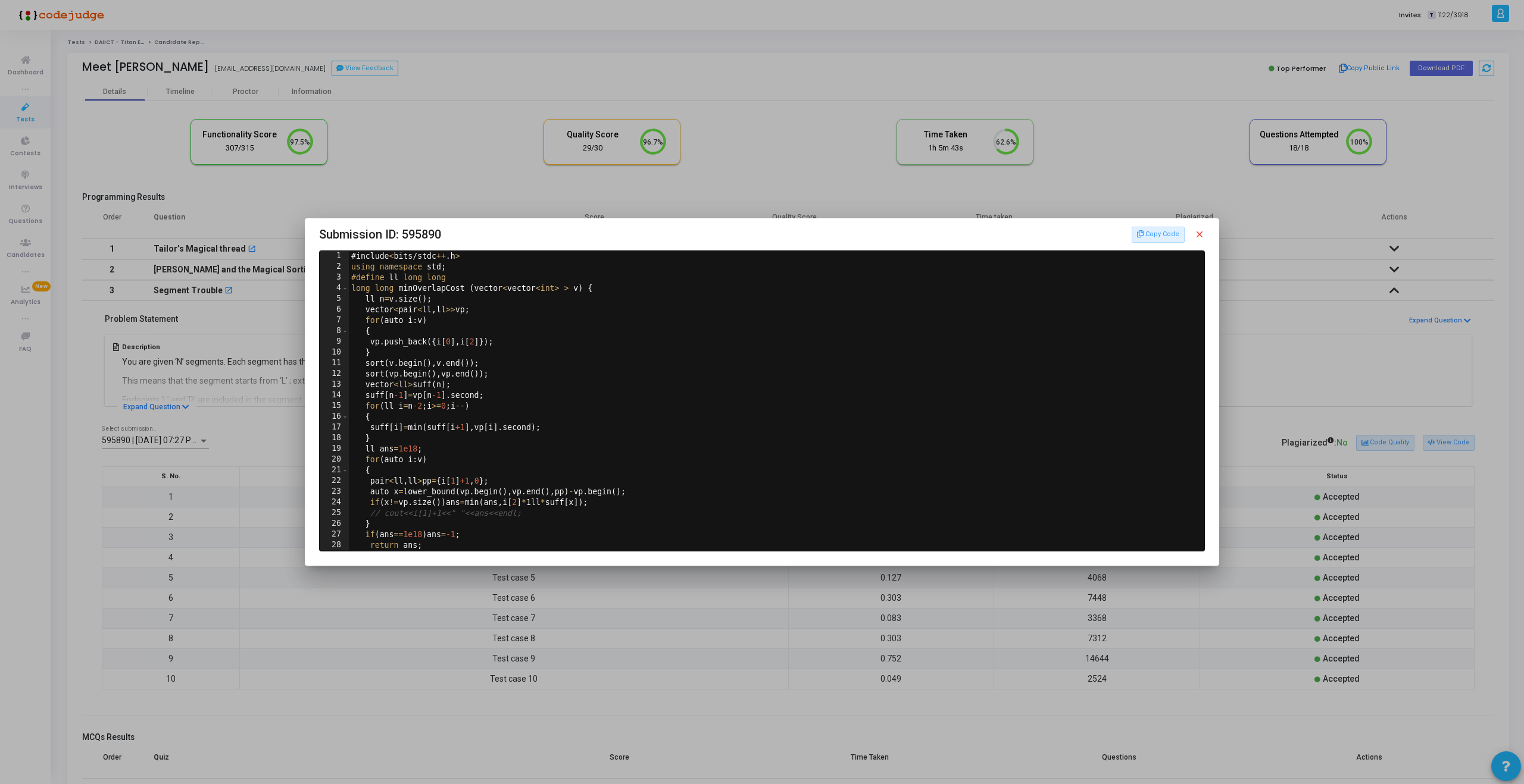
click at [735, 202] on div at bounding box center [762, 392] width 1524 height 784
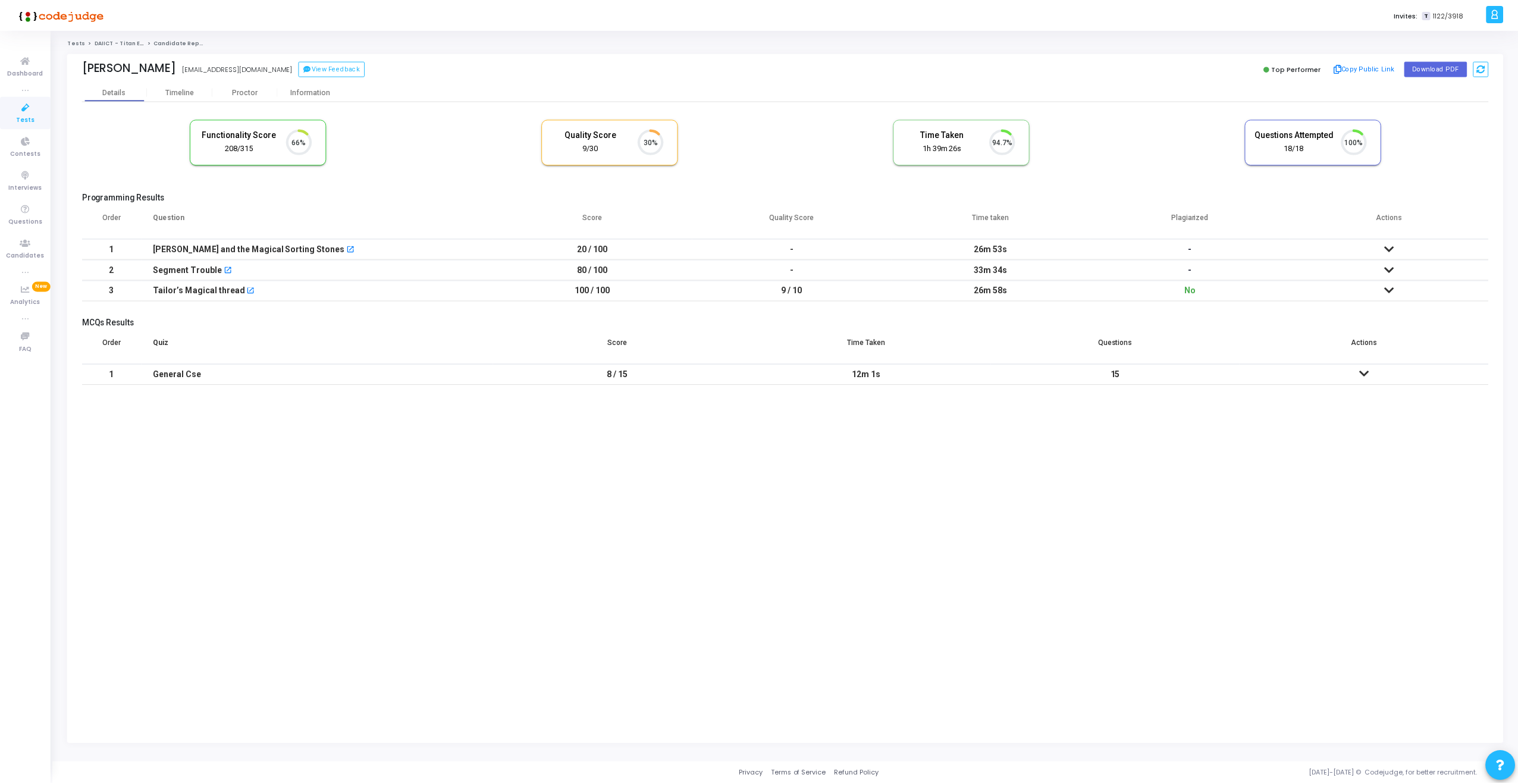
scroll to position [25, 30]
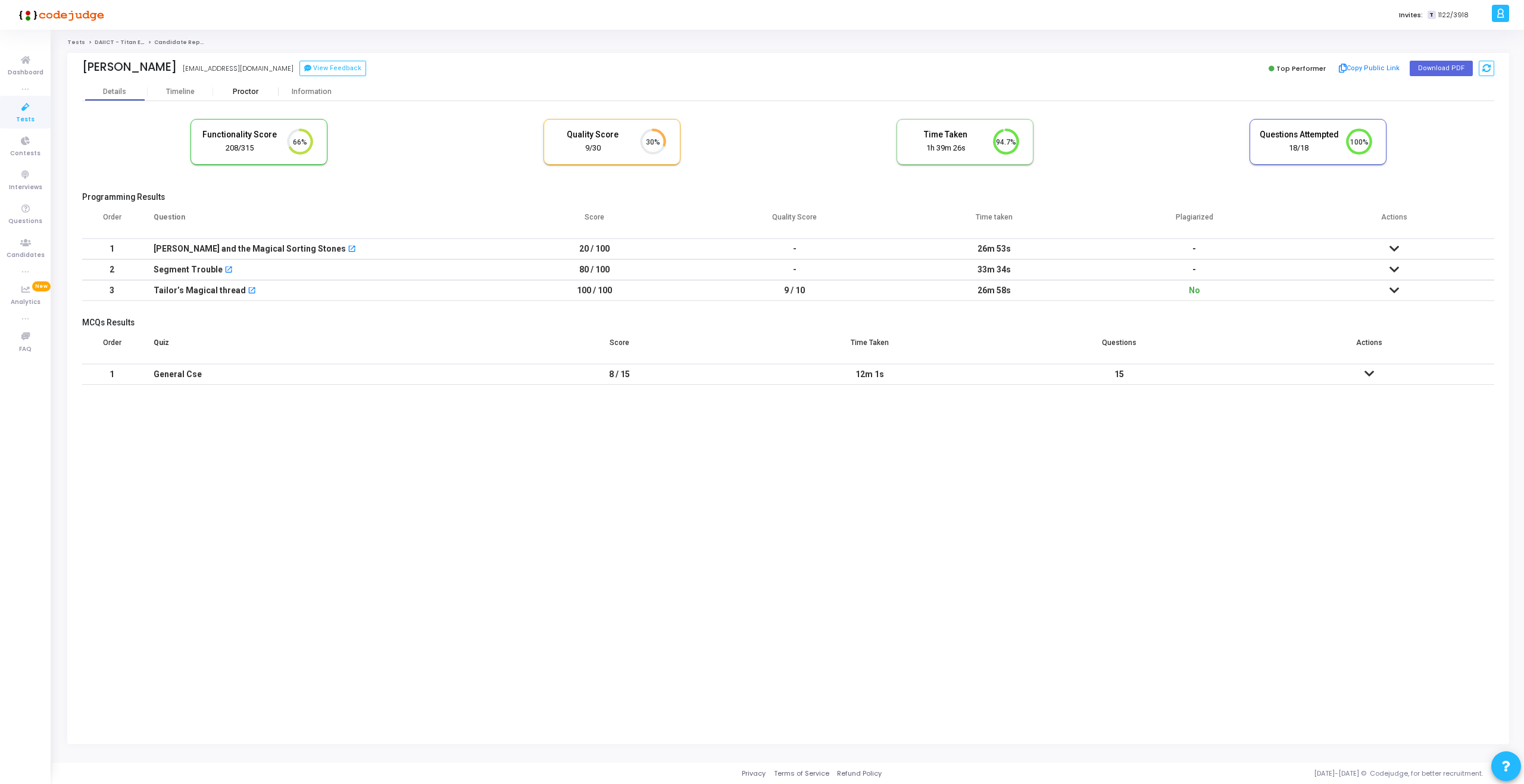
click at [239, 95] on div "Proctor" at bounding box center [245, 91] width 65 height 9
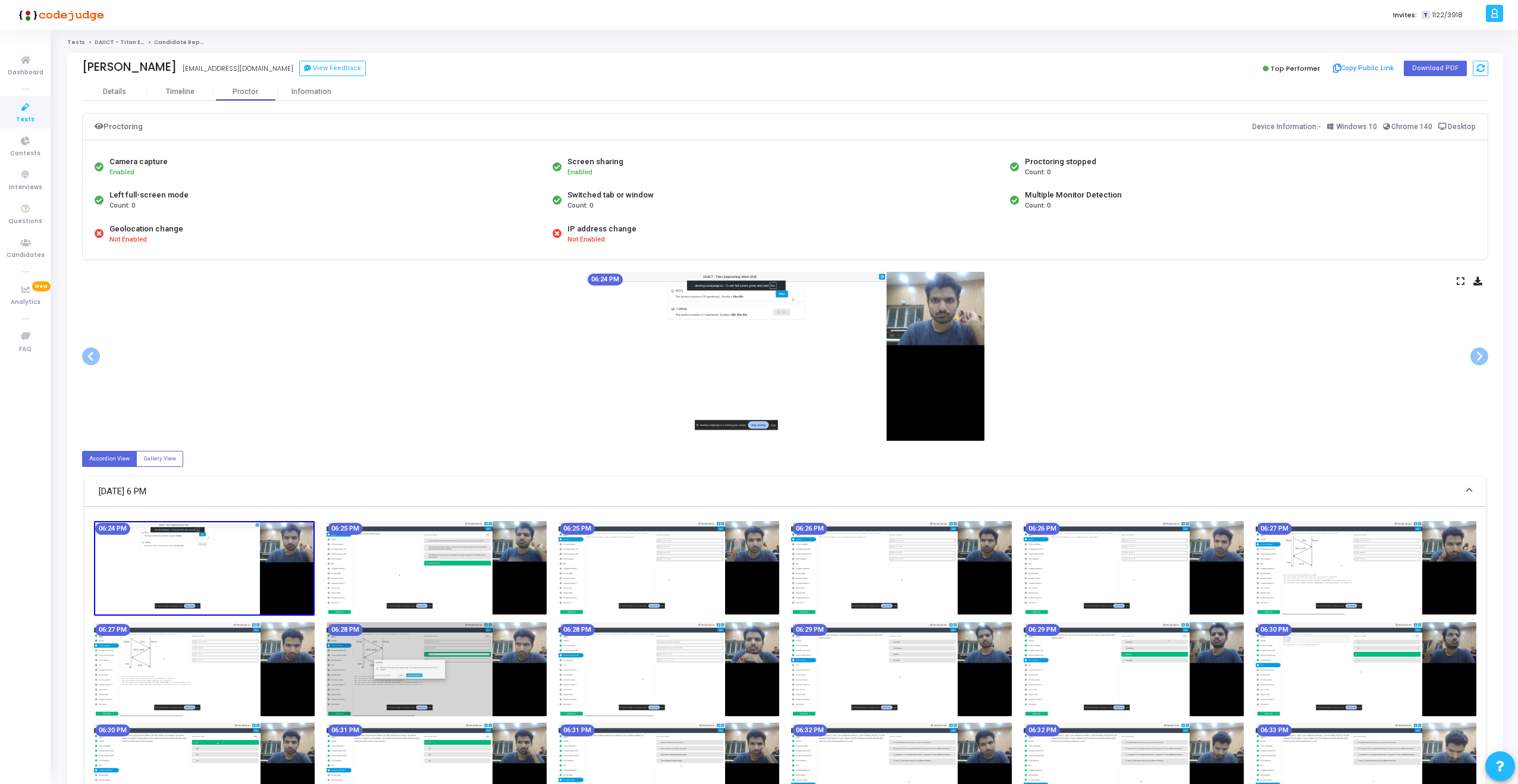
click at [1462, 278] on icon at bounding box center [1461, 281] width 8 height 7
